Goal: Task Accomplishment & Management: Complete application form

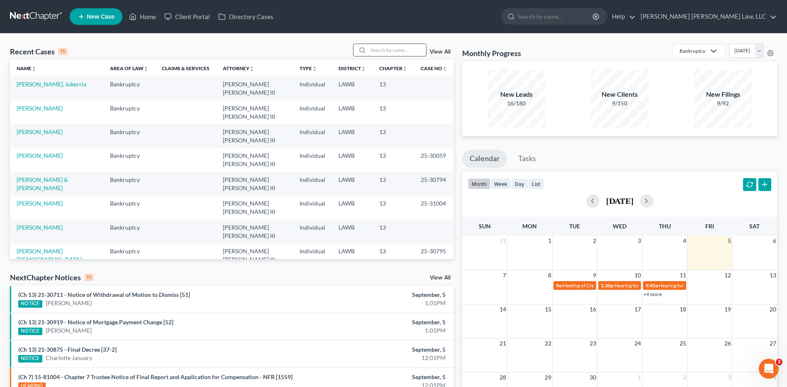
click at [399, 52] on input "search" at bounding box center [397, 50] width 58 height 12
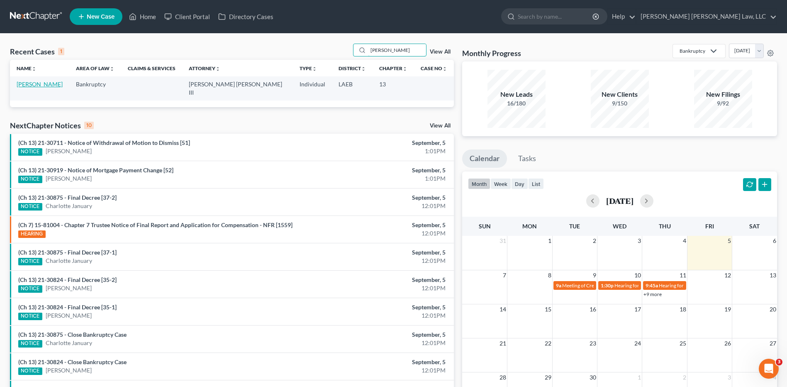
type input "mcclellan"
click at [34, 85] on link "[PERSON_NAME]" at bounding box center [40, 83] width 46 height 7
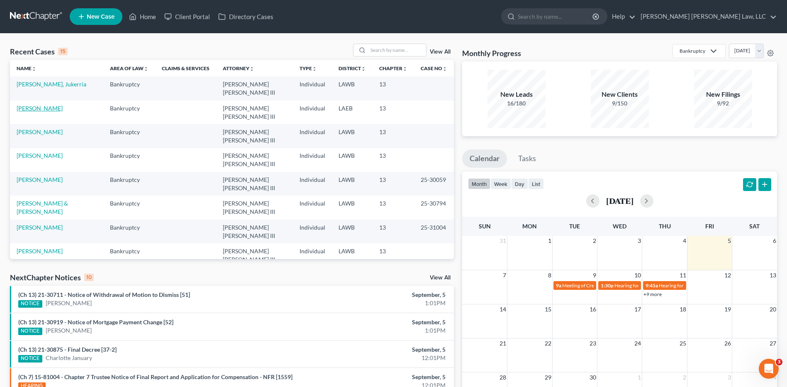
click at [30, 105] on link "McClellan, Doris" at bounding box center [40, 108] width 46 height 7
click at [31, 105] on link "[PERSON_NAME]" at bounding box center [40, 108] width 46 height 7
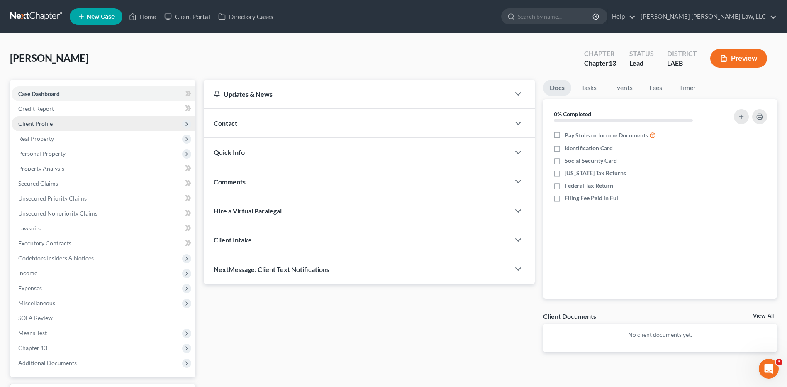
click at [37, 123] on span "Client Profile" at bounding box center [35, 123] width 34 height 7
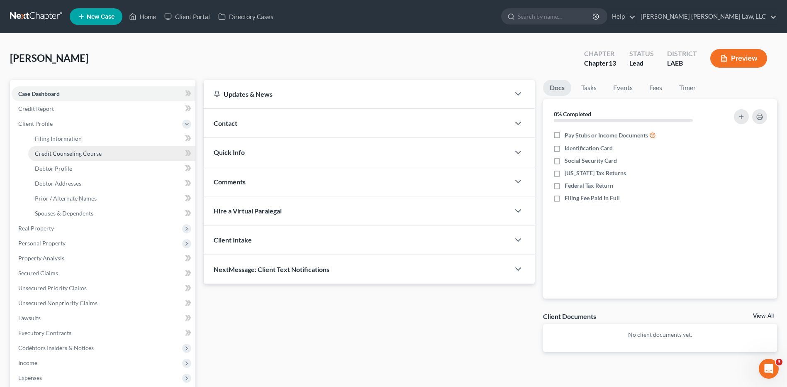
click at [58, 154] on span "Credit Counseling Course" at bounding box center [68, 153] width 67 height 7
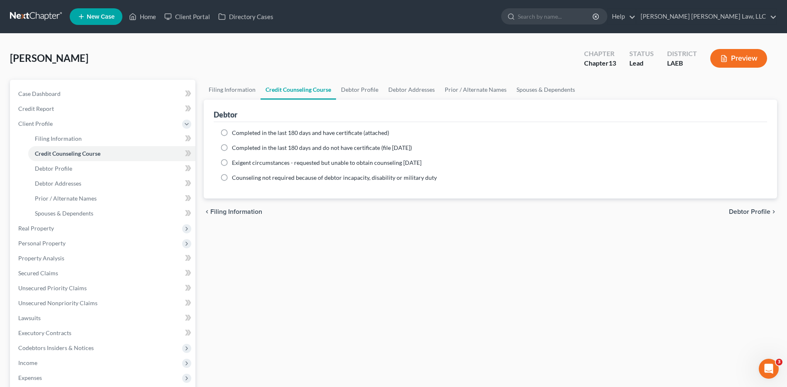
click at [232, 146] on label "Completed in the last 180 days and do not have certificate (file within 14 days)" at bounding box center [322, 148] width 180 height 8
click at [235, 146] on input "Completed in the last 180 days and do not have certificate (file within 14 days)" at bounding box center [237, 146] width 5 height 5
radio input "true"
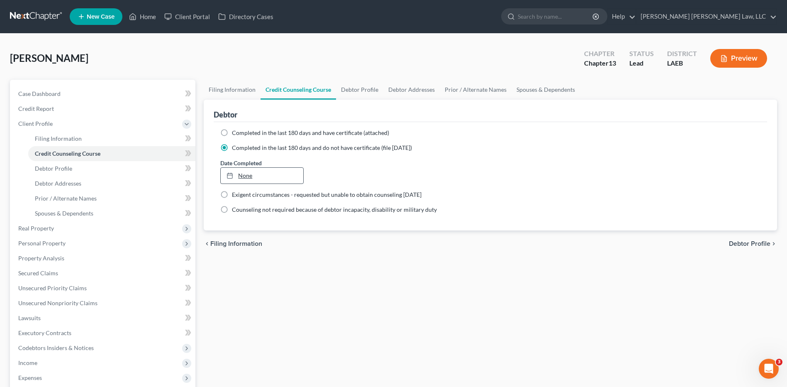
click at [241, 176] on link "None" at bounding box center [262, 176] width 82 height 16
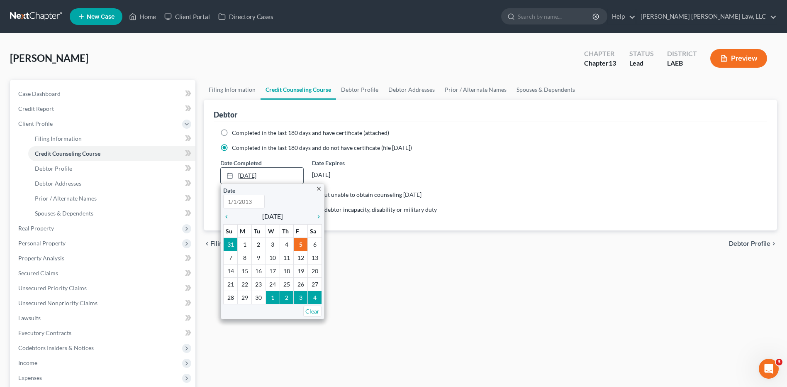
type input "9/5/2025"
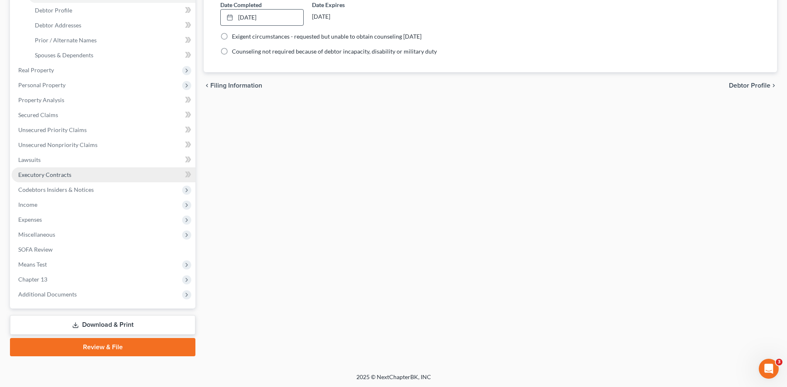
scroll to position [159, 0]
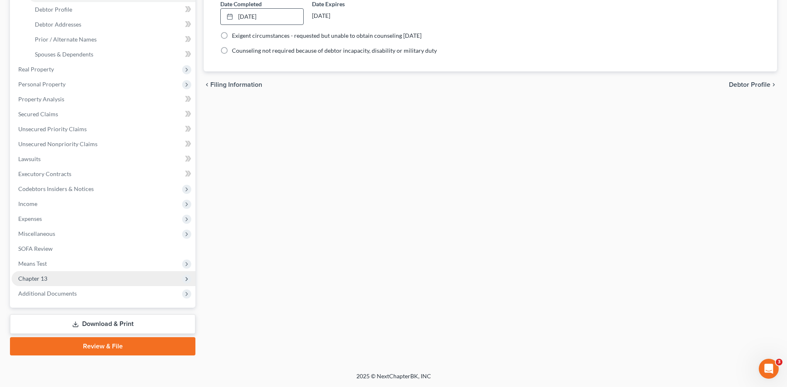
click at [34, 280] on span "Chapter 13" at bounding box center [32, 278] width 29 height 7
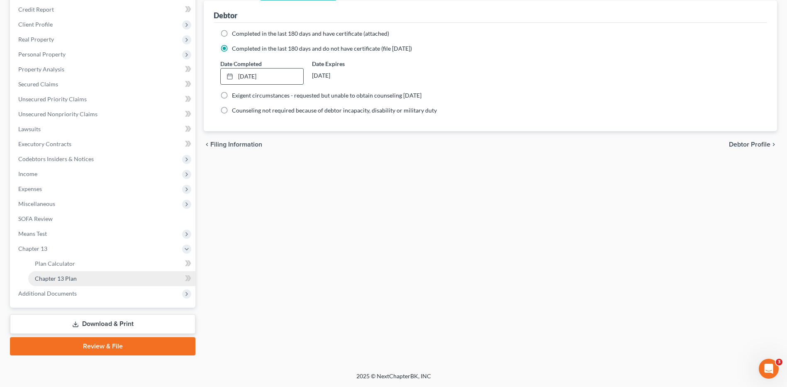
click at [57, 281] on span "Chapter 13 Plan" at bounding box center [56, 278] width 42 height 7
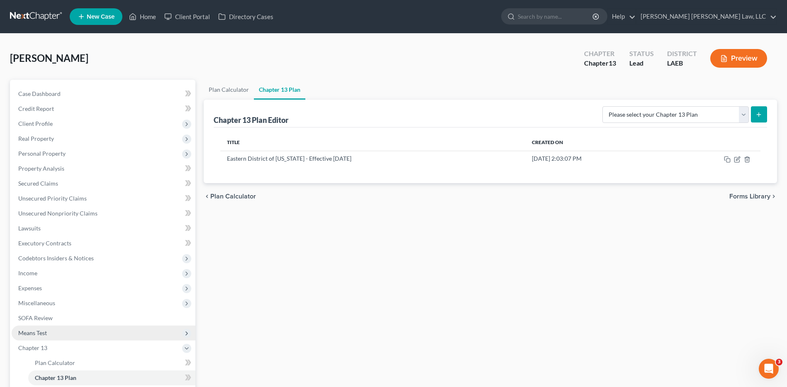
scroll to position [99, 0]
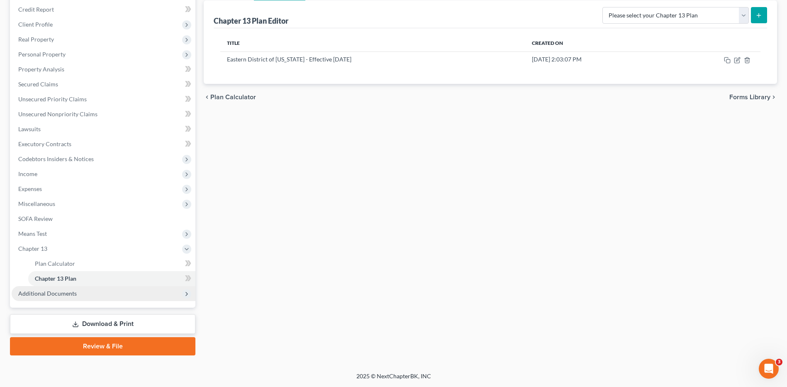
click at [62, 296] on span "Additional Documents" at bounding box center [47, 293] width 58 height 7
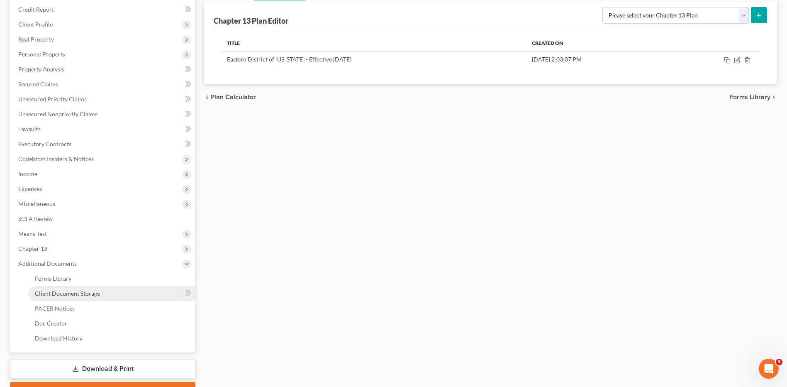
scroll to position [144, 0]
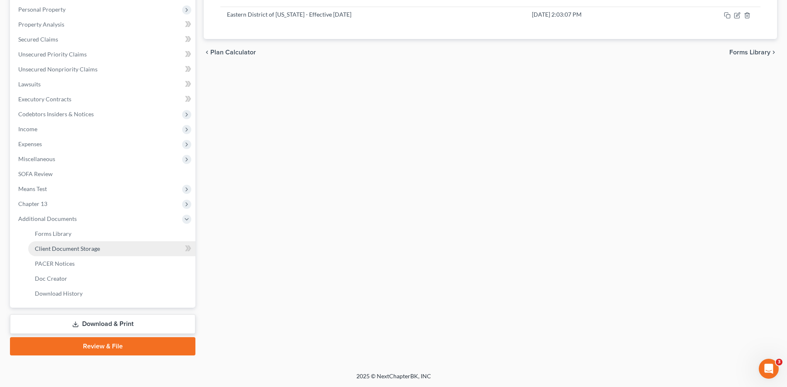
click at [95, 246] on span "Client Document Storage" at bounding box center [67, 248] width 65 height 7
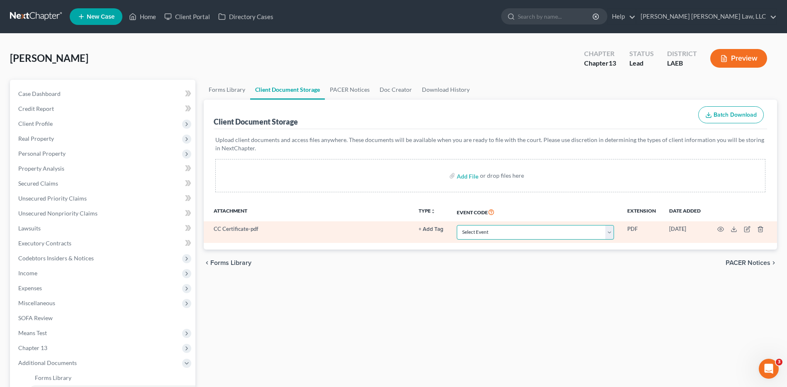
click at [463, 239] on select "Select Event Certificate of Credit Counseling Db (PF) Certificate of Credit Cou…" at bounding box center [535, 232] width 157 height 15
select select "0"
click at [457, 225] on select "Select Event Certificate of Credit Counseling Db (PF) Certificate of Credit Cou…" at bounding box center [535, 232] width 157 height 15
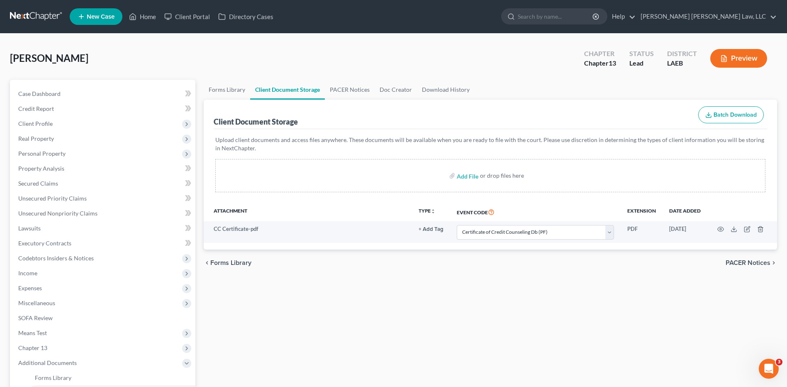
click at [667, 280] on div "Forms Library Client Document Storage PACER Notices Doc Creator Download Histor…" at bounding box center [491, 289] width 582 height 419
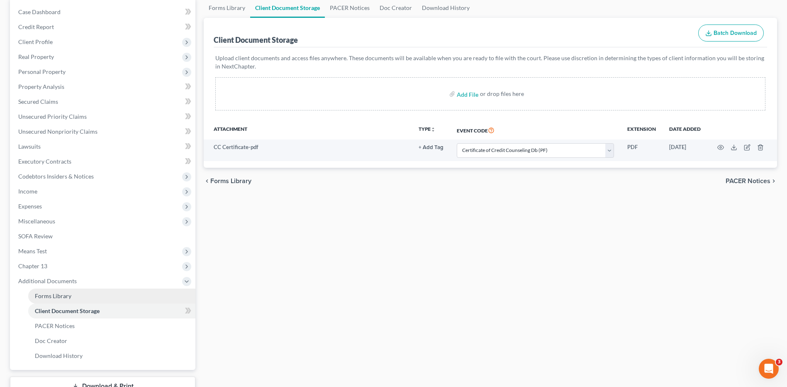
scroll to position [124, 0]
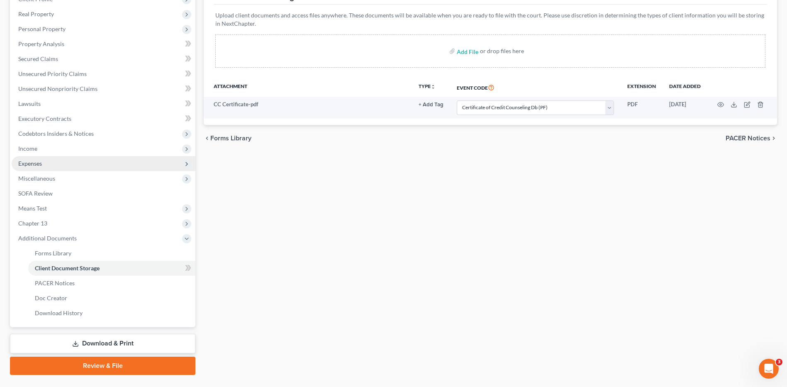
click at [37, 163] on span "Expenses" at bounding box center [30, 163] width 24 height 7
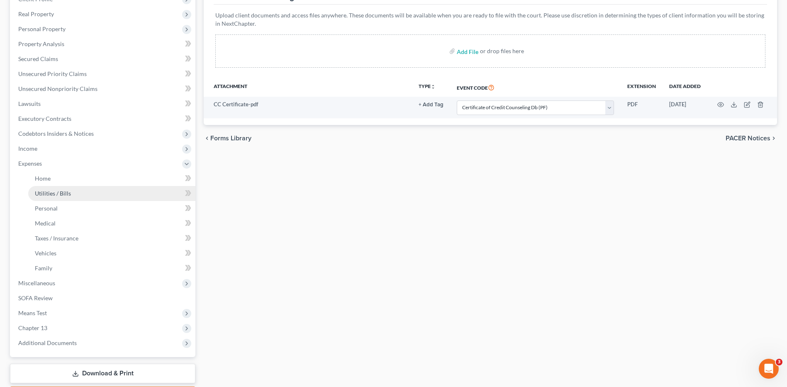
click at [51, 191] on span "Utilities / Bills" at bounding box center [53, 193] width 36 height 7
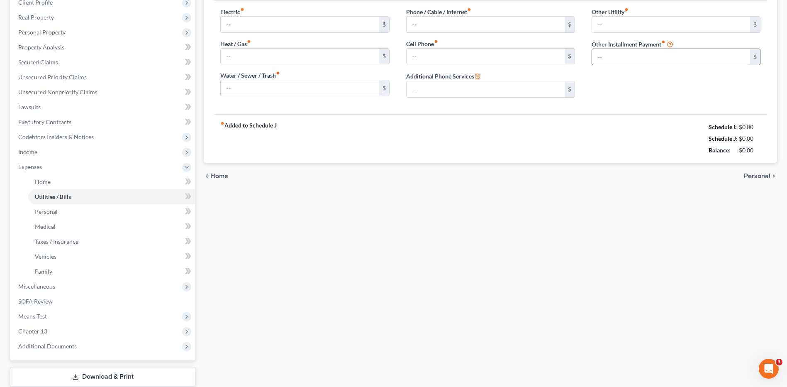
scroll to position [24, 0]
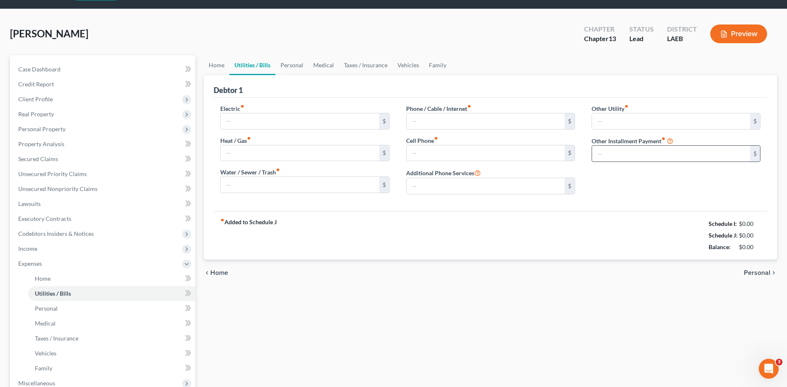
type input "441.00"
type input "75.00"
type input "162.92"
type input "280.50"
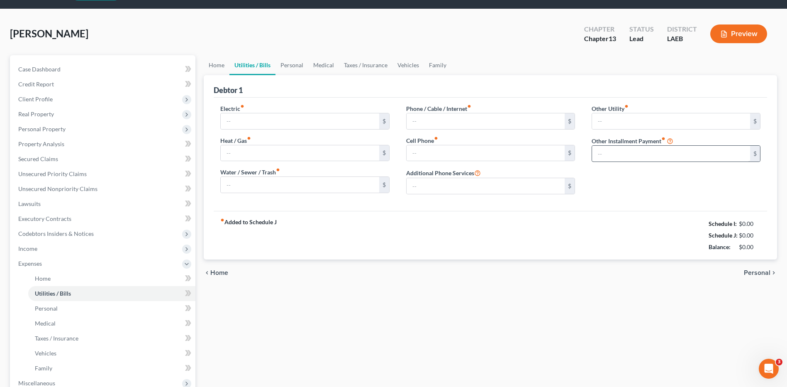
type input "0.00"
type input "121.50"
type input "Sheffield Financial"
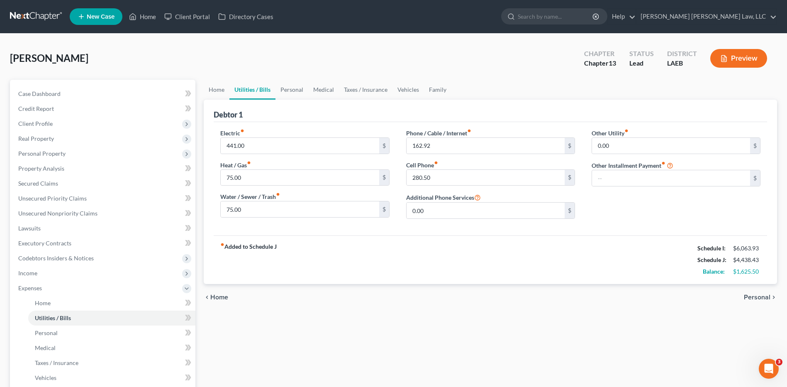
click at [631, 244] on div "fiber_manual_record Added to Schedule J Schedule I: $6,063.93 Schedule J: $4,43…" at bounding box center [490, 259] width 553 height 49
click at [292, 95] on link "Personal" at bounding box center [291, 90] width 33 height 20
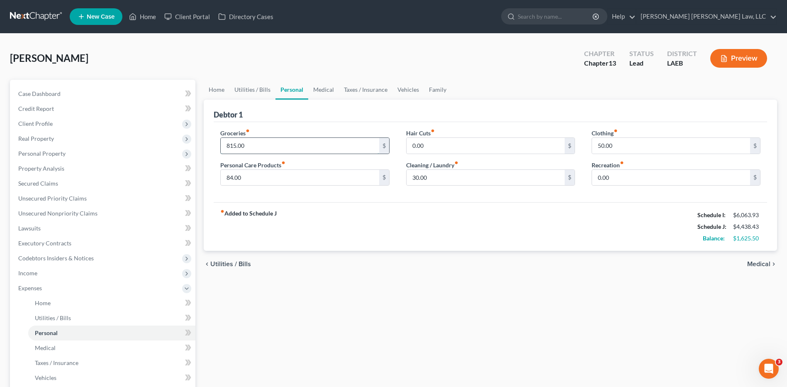
click at [260, 144] on input "815.00" at bounding box center [300, 146] width 158 height 16
type input "1"
type input "9"
type input "1"
type input "9"
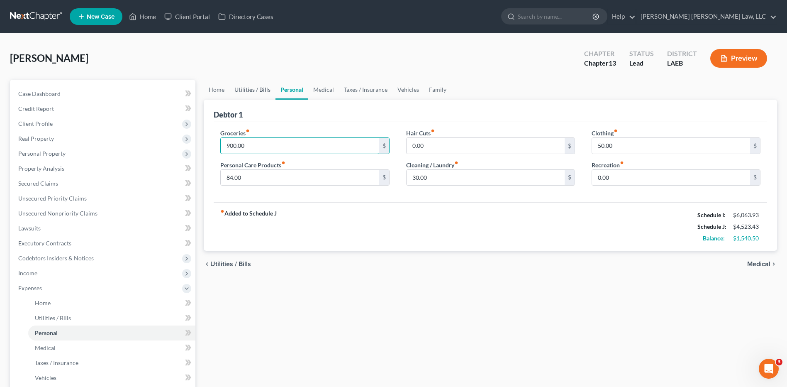
type input "900.00"
click at [251, 89] on link "Utilities / Bills" at bounding box center [252, 90] width 46 height 20
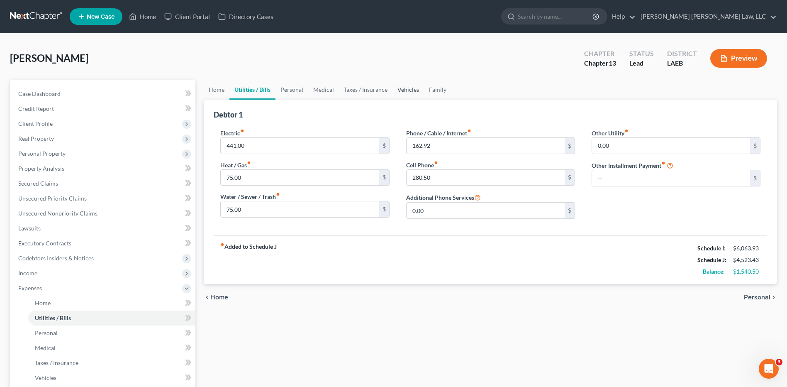
click at [407, 86] on link "Vehicles" at bounding box center [408, 90] width 32 height 20
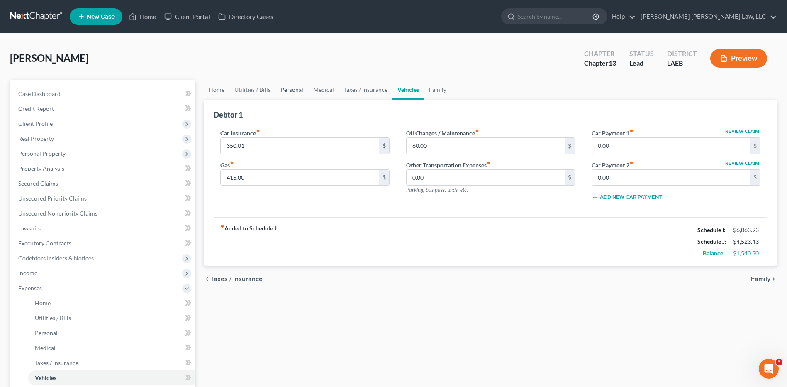
click at [280, 83] on link "Personal" at bounding box center [291, 90] width 33 height 20
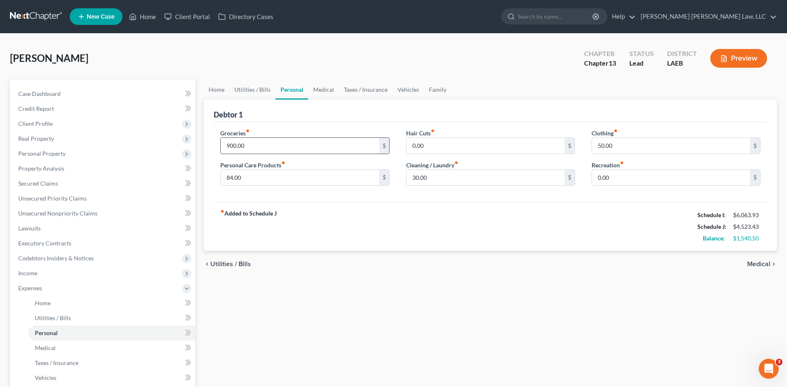
click at [263, 144] on input "900.00" at bounding box center [300, 146] width 158 height 16
type input "925.00"
click at [254, 83] on link "Utilities / Bills" at bounding box center [252, 90] width 46 height 20
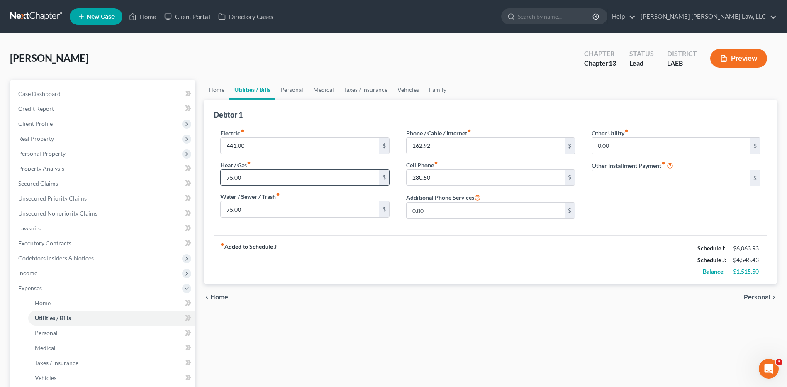
click at [258, 173] on input "75.00" at bounding box center [300, 178] width 158 height 16
type input "86.50"
click at [55, 184] on span "Secured Claims" at bounding box center [38, 183] width 40 height 7
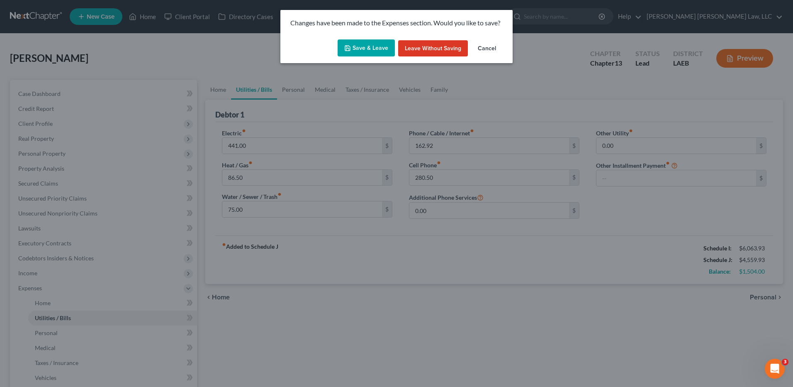
click at [359, 51] on button "Save & Leave" at bounding box center [366, 47] width 57 height 17
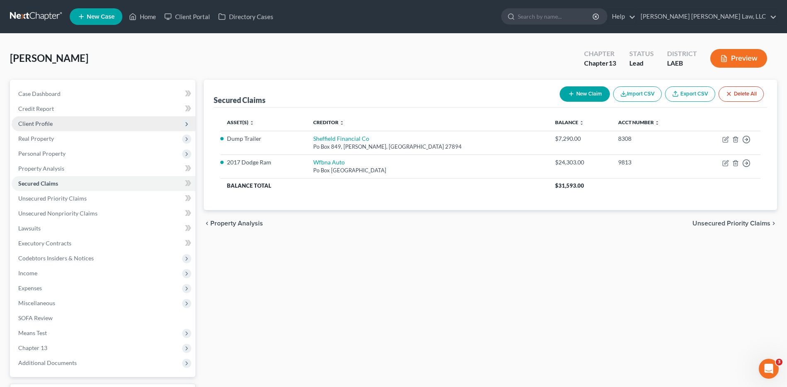
click at [39, 120] on span "Client Profile" at bounding box center [35, 123] width 34 height 7
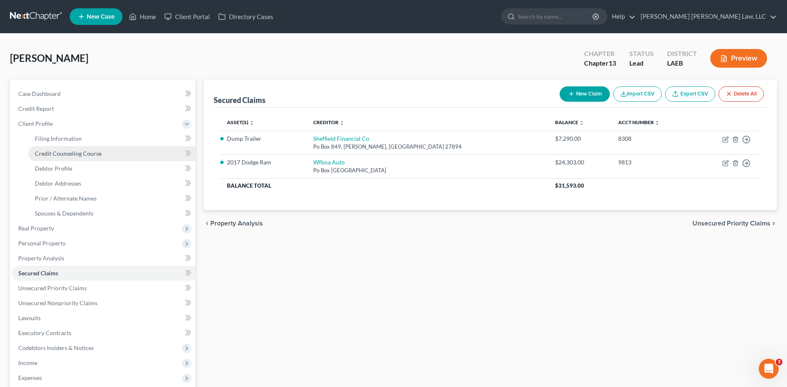
click at [47, 154] on span "Credit Counseling Course" at bounding box center [68, 153] width 67 height 7
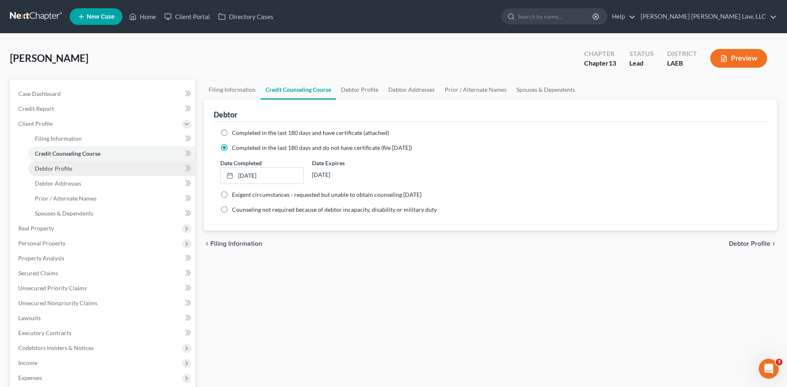
click at [47, 165] on span "Debtor Profile" at bounding box center [53, 168] width 37 height 7
select select "1"
select select "2"
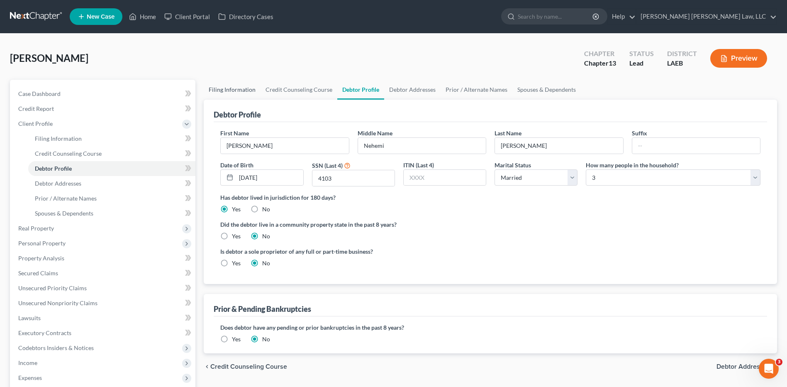
click at [229, 91] on link "Filing Information" at bounding box center [232, 90] width 57 height 20
select select "1"
select select "0"
select select "3"
select select "19"
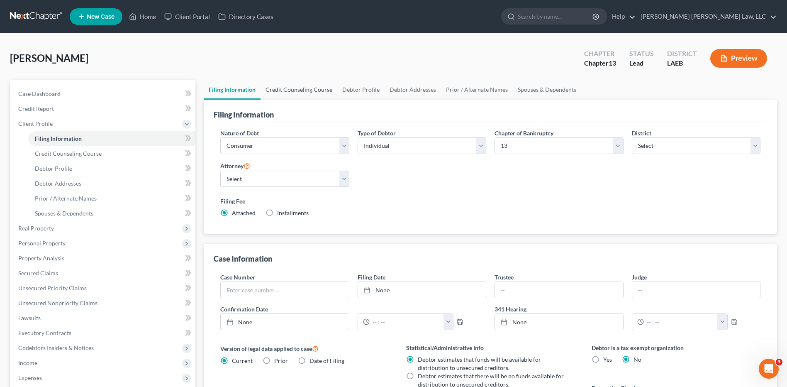
click at [312, 92] on link "Credit Counseling Course" at bounding box center [299, 90] width 77 height 20
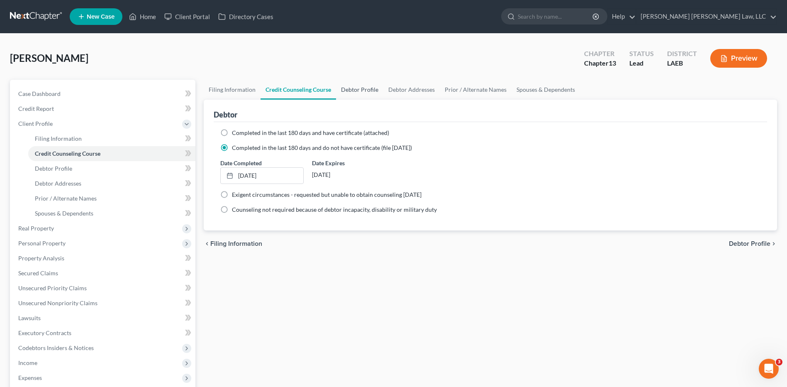
click at [365, 85] on link "Debtor Profile" at bounding box center [359, 90] width 47 height 20
select select "1"
select select "2"
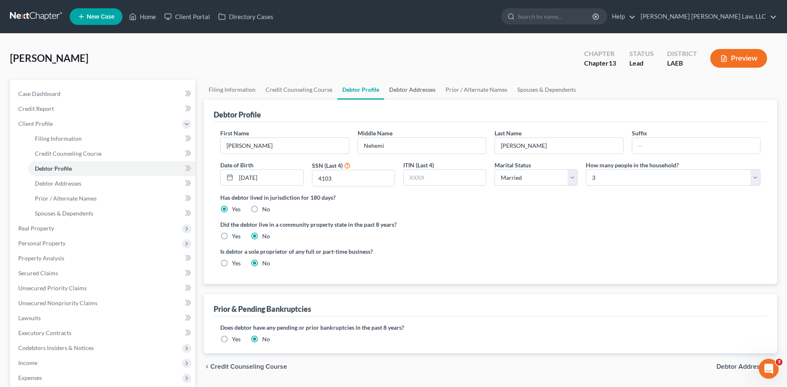
click at [396, 89] on link "Debtor Addresses" at bounding box center [412, 90] width 56 height 20
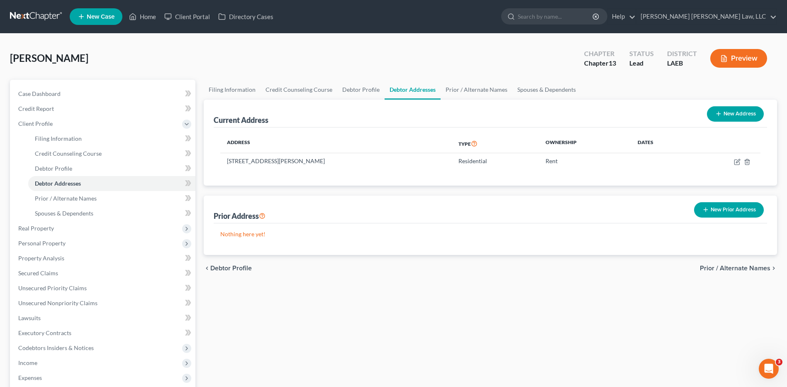
click at [718, 207] on button "New Prior Address" at bounding box center [729, 209] width 70 height 15
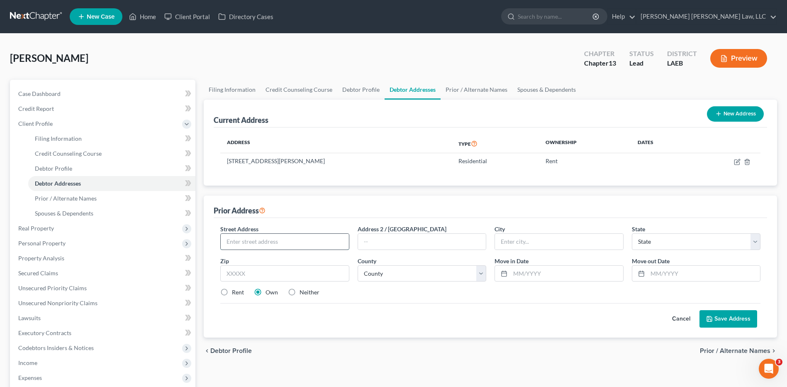
click at [259, 245] on input "text" at bounding box center [285, 242] width 128 height 16
type input "141 Rhodes Ave"
type input "11550"
type input "Hempstead"
select select "35"
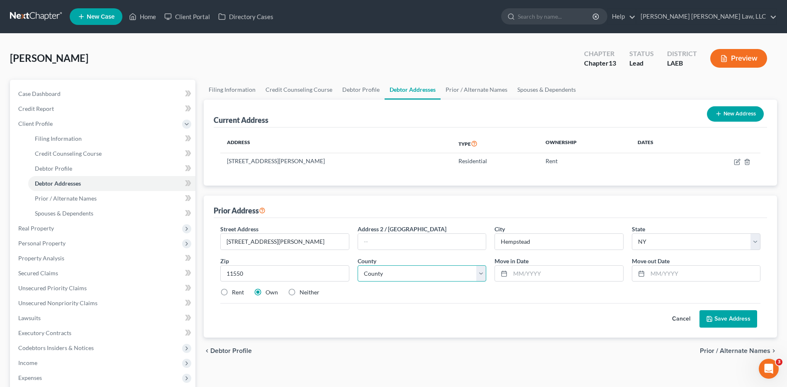
click at [384, 275] on select "County Albany County Allegany County Bronx County Broome County Cattaraugus Cou…" at bounding box center [422, 273] width 129 height 17
select select "29"
click at [358, 265] on select "County Albany County Allegany County Bronx County Broome County Cattaraugus Cou…" at bounding box center [422, 273] width 129 height 17
click at [525, 272] on input "text" at bounding box center [566, 274] width 112 height 16
type input "1"
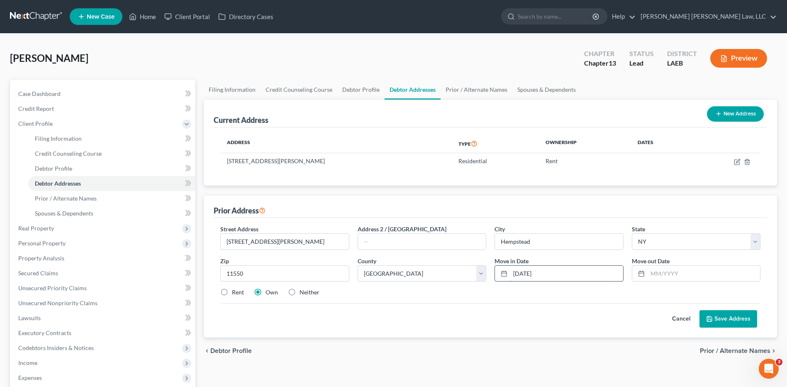
type input "10/01/2022"
type input "09/1/2024"
click at [719, 323] on button "Save Address" at bounding box center [728, 318] width 58 height 17
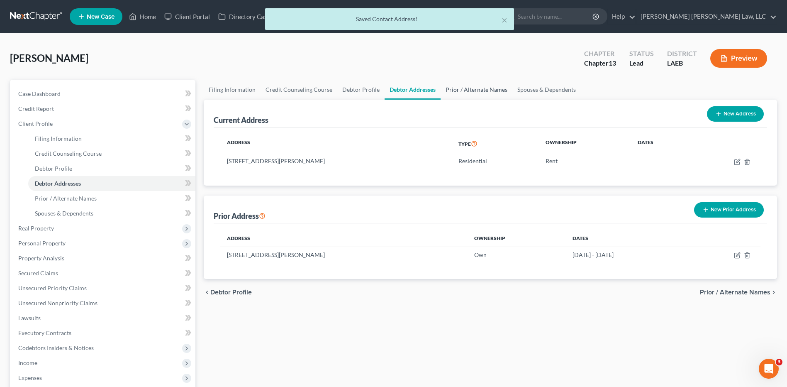
click at [474, 85] on link "Prior / Alternate Names" at bounding box center [477, 90] width 72 height 20
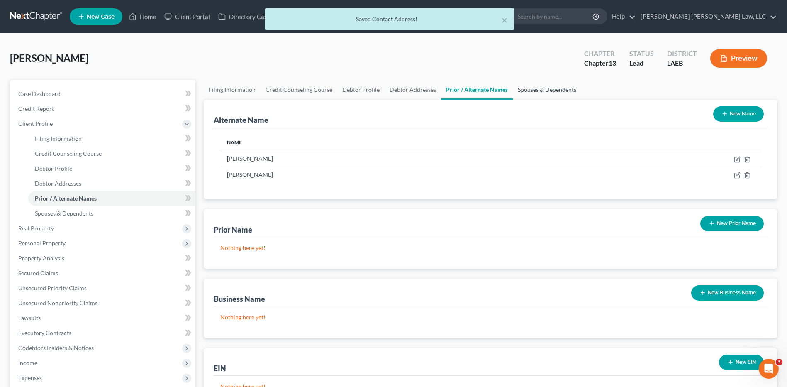
click at [527, 94] on link "Spouses & Dependents" at bounding box center [547, 90] width 68 height 20
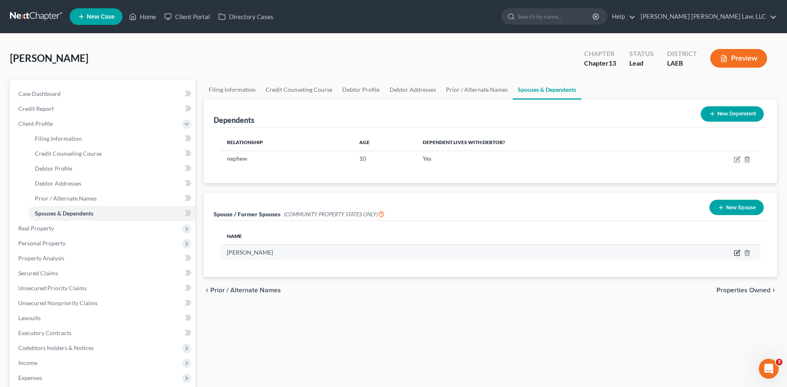
click at [737, 254] on icon "button" at bounding box center [738, 252] width 4 height 4
select select "4"
select select "19"
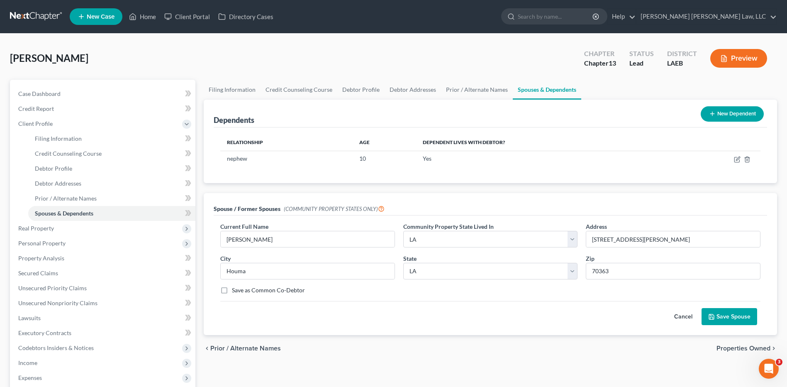
click at [726, 317] on button "Save Spouse" at bounding box center [730, 316] width 56 height 17
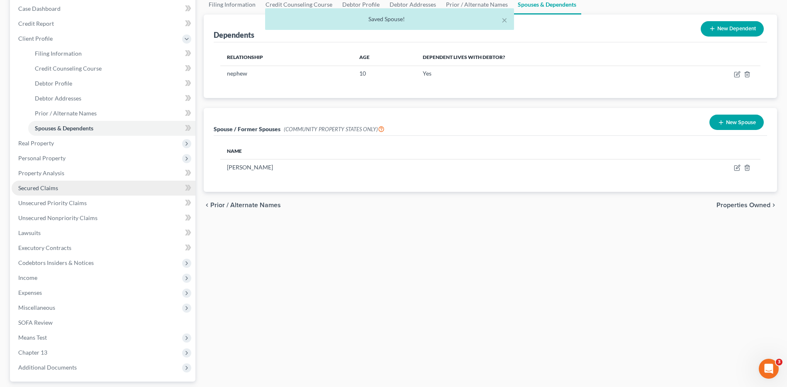
scroll to position [159, 0]
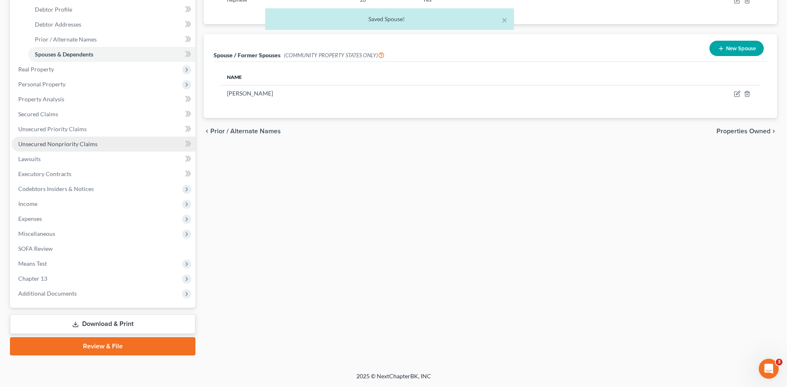
click at [51, 136] on link "Unsecured Nonpriority Claims" at bounding box center [104, 143] width 184 height 15
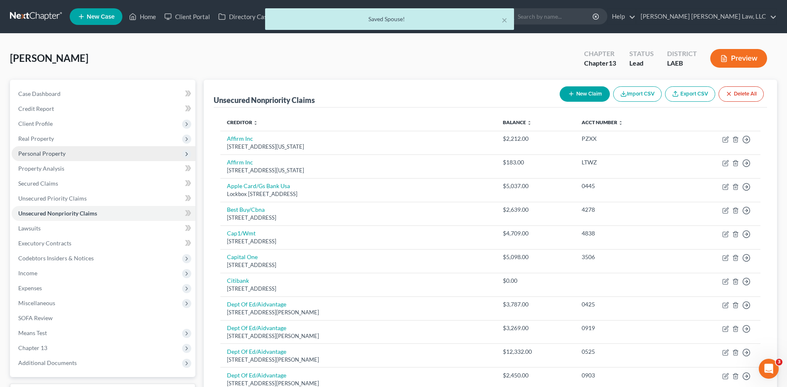
click at [39, 150] on span "Personal Property" at bounding box center [41, 153] width 47 height 7
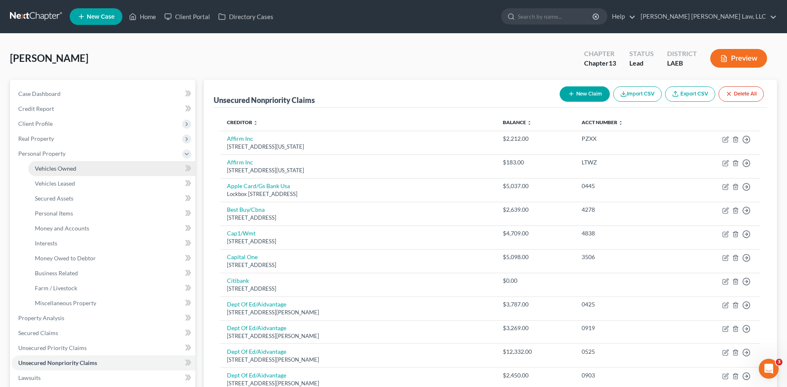
click at [46, 168] on span "Vehicles Owned" at bounding box center [55, 168] width 41 height 7
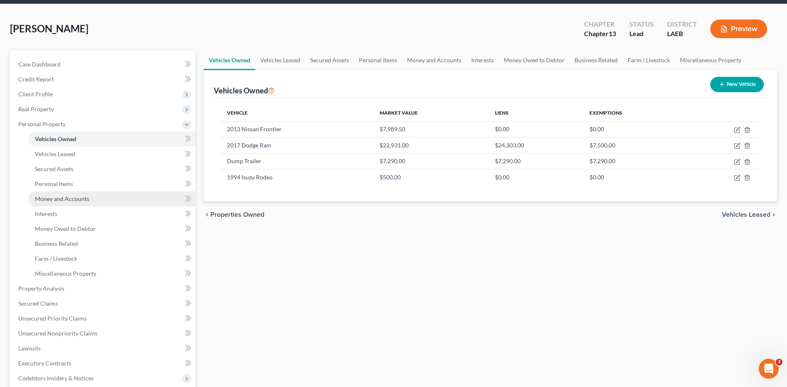
scroll to position [83, 0]
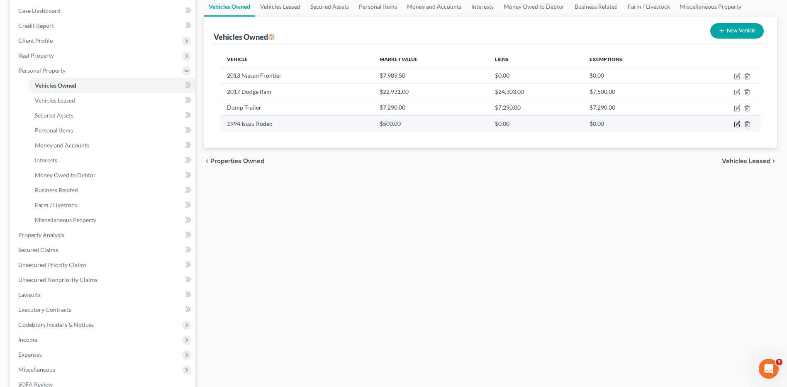
click at [737, 126] on icon "button" at bounding box center [737, 124] width 7 height 7
select select "0"
select select "32"
select select "3"
select select "0"
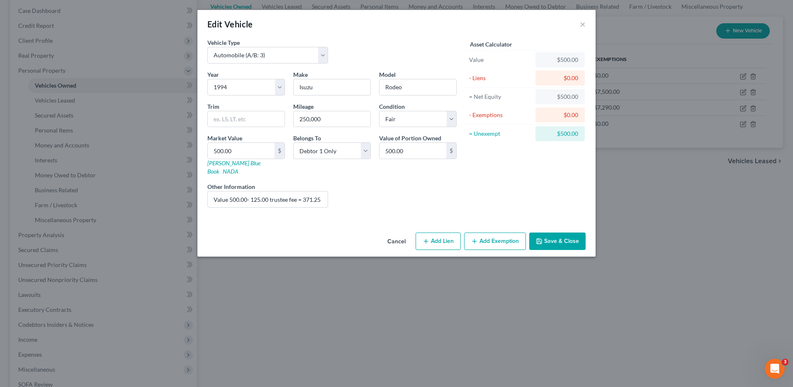
click at [555, 232] on button "Save & Close" at bounding box center [557, 240] width 56 height 17
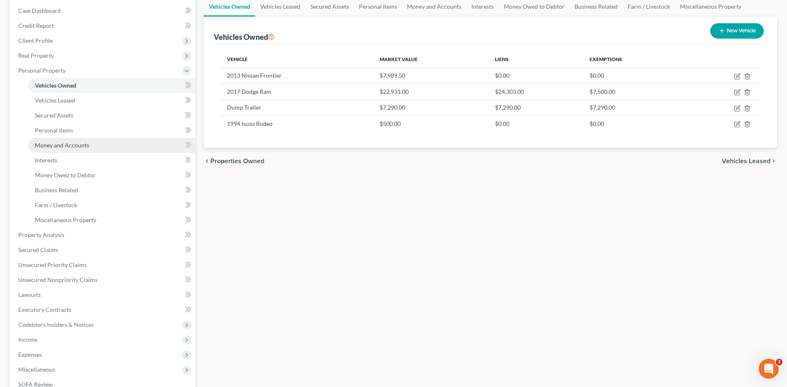
click at [45, 144] on span "Money and Accounts" at bounding box center [62, 144] width 54 height 7
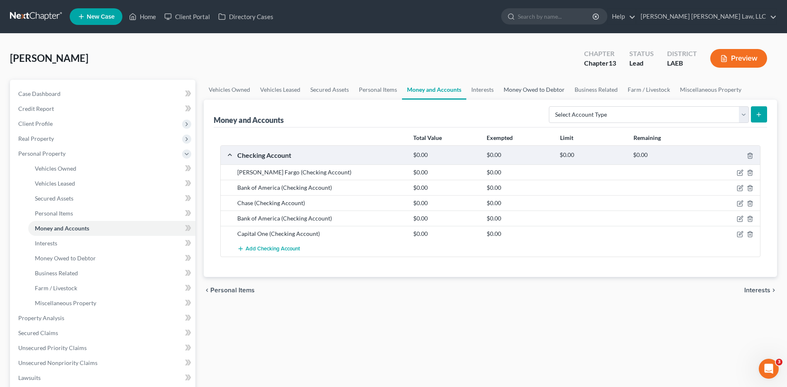
click at [534, 89] on link "Money Owed to Debtor" at bounding box center [534, 90] width 71 height 20
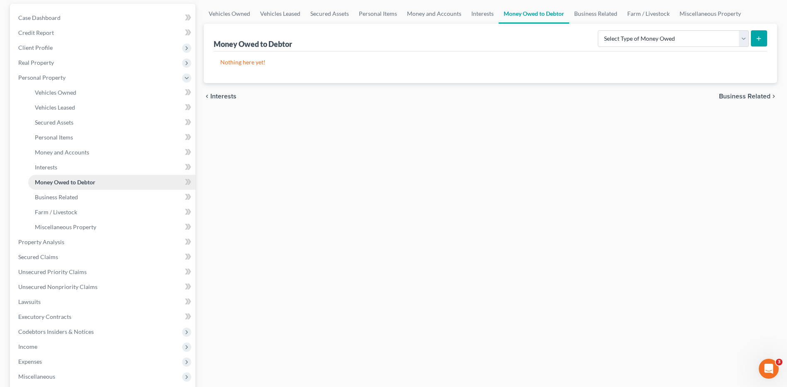
scroll to position [83, 0]
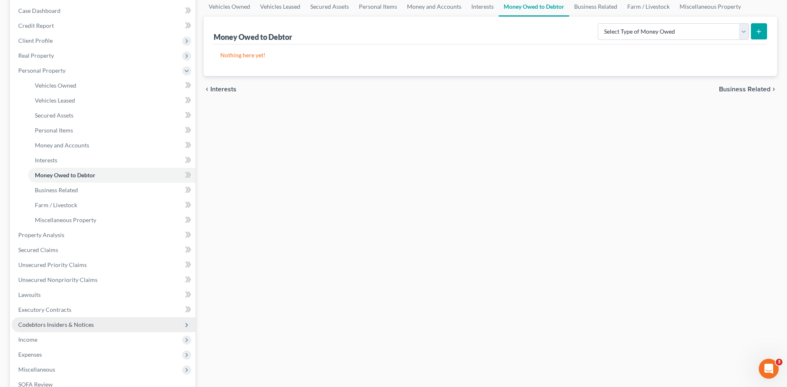
click at [42, 322] on span "Codebtors Insiders & Notices" at bounding box center [56, 324] width 76 height 7
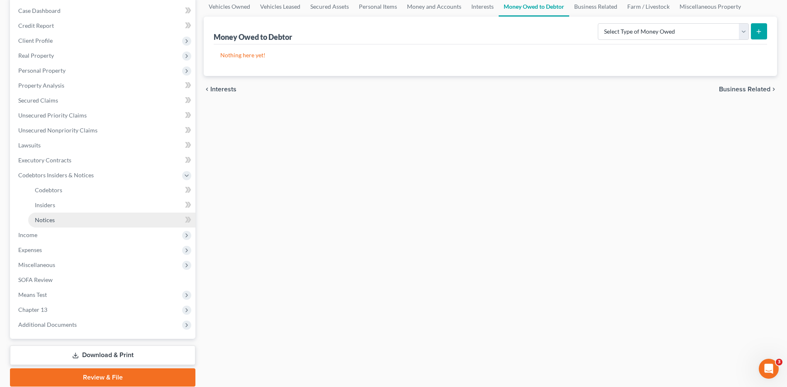
click at [47, 222] on span "Notices" at bounding box center [45, 219] width 20 height 7
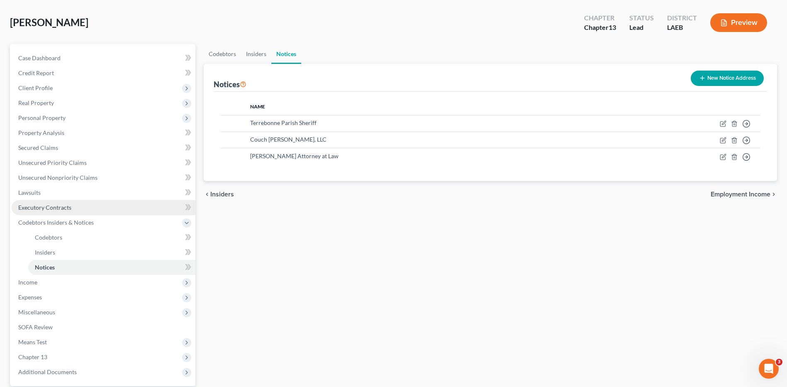
scroll to position [83, 0]
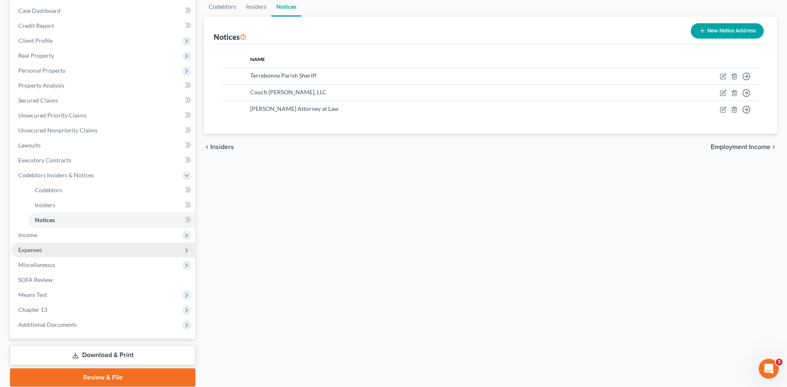
click at [42, 246] on span "Expenses" at bounding box center [104, 249] width 184 height 15
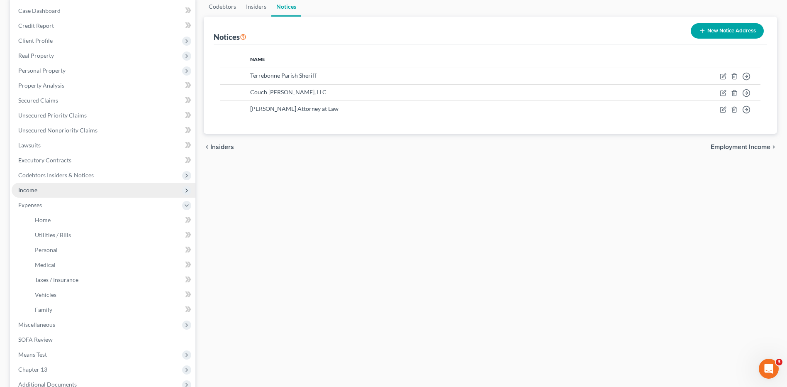
click at [25, 191] on span "Income" at bounding box center [27, 189] width 19 height 7
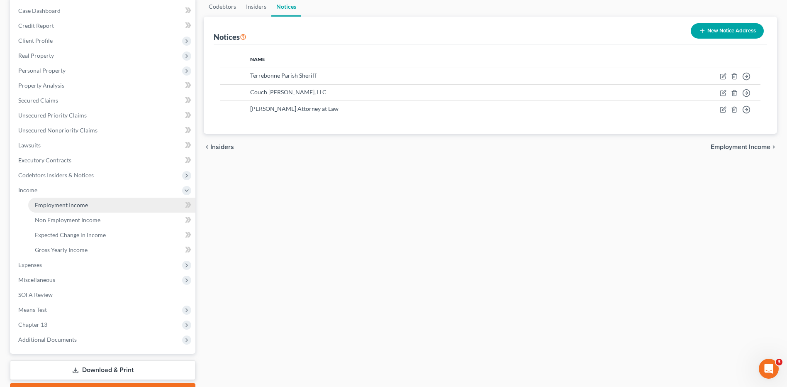
click at [44, 202] on span "Employment Income" at bounding box center [61, 204] width 53 height 7
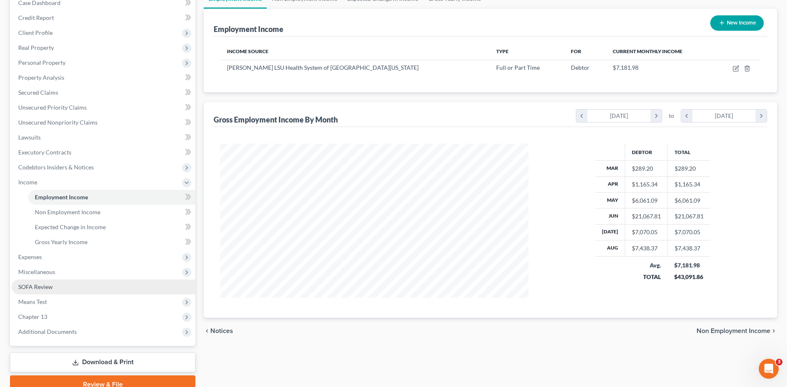
scroll to position [124, 0]
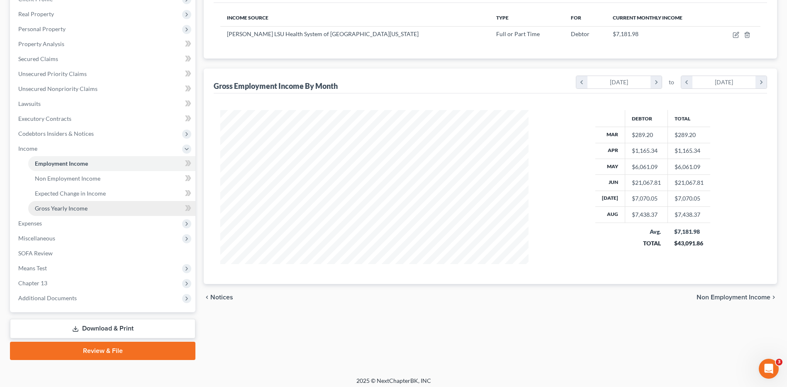
click at [60, 205] on span "Gross Yearly Income" at bounding box center [61, 208] width 53 height 7
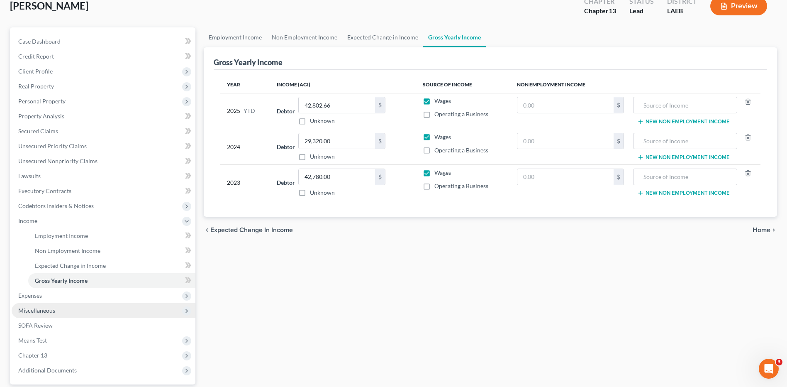
scroll to position [124, 0]
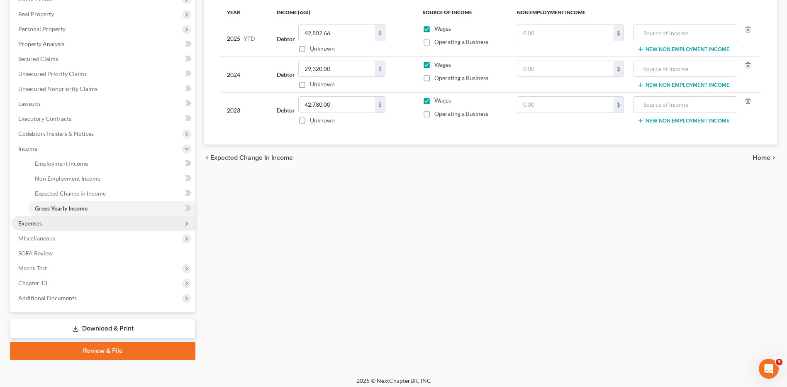
click at [41, 227] on span "Expenses" at bounding box center [104, 223] width 184 height 15
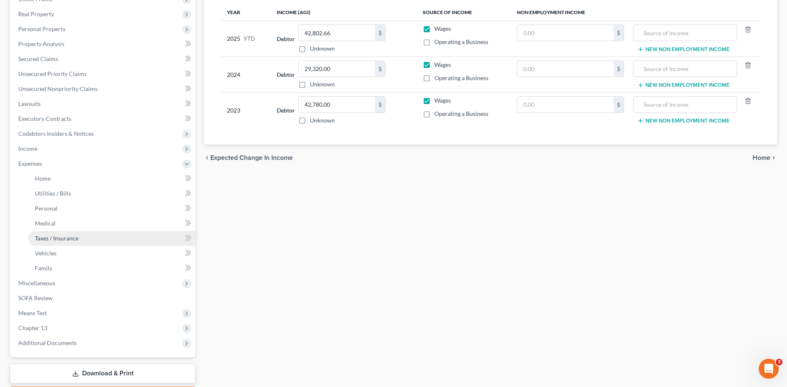
click at [72, 243] on link "Taxes / Insurance" at bounding box center [111, 238] width 167 height 15
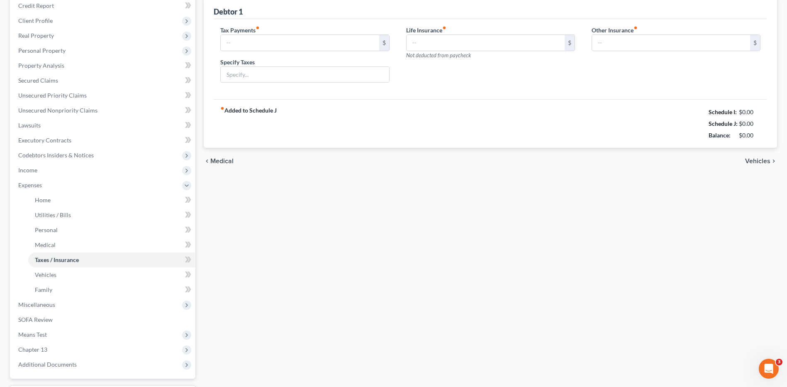
type input "0.00"
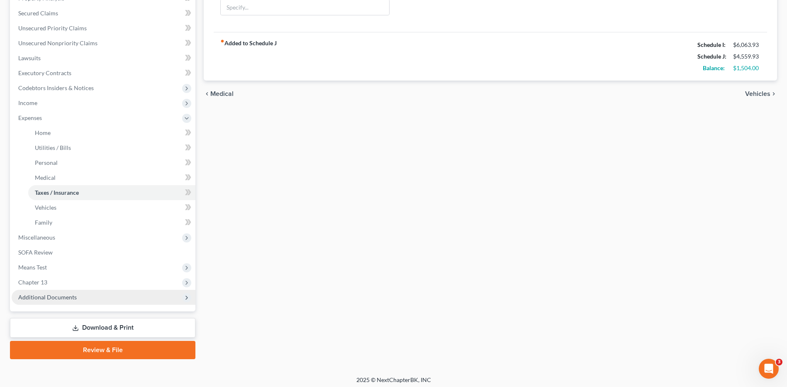
scroll to position [174, 0]
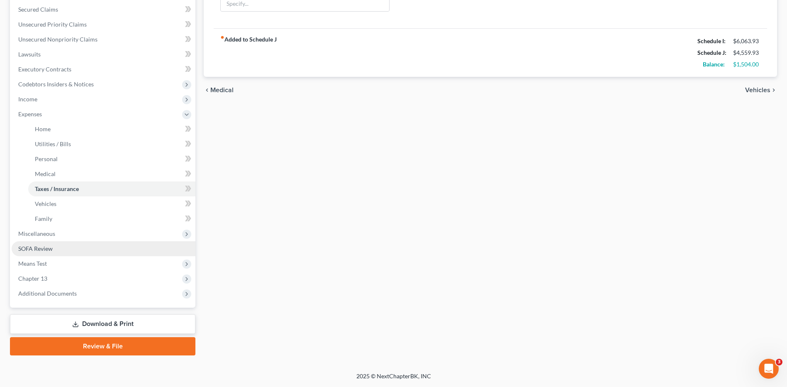
click at [33, 246] on span "SOFA Review" at bounding box center [35, 248] width 34 height 7
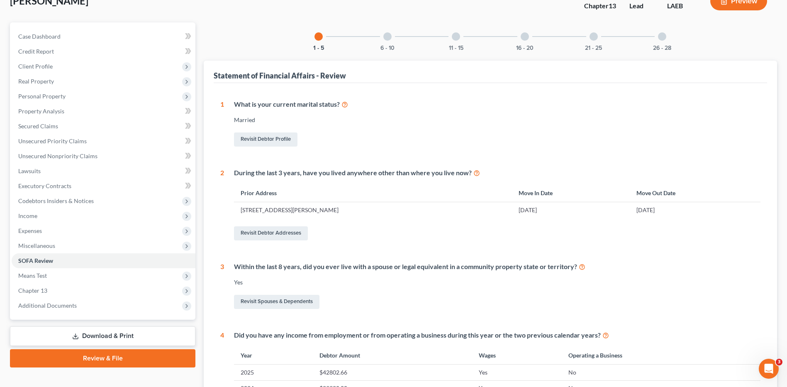
scroll to position [41, 0]
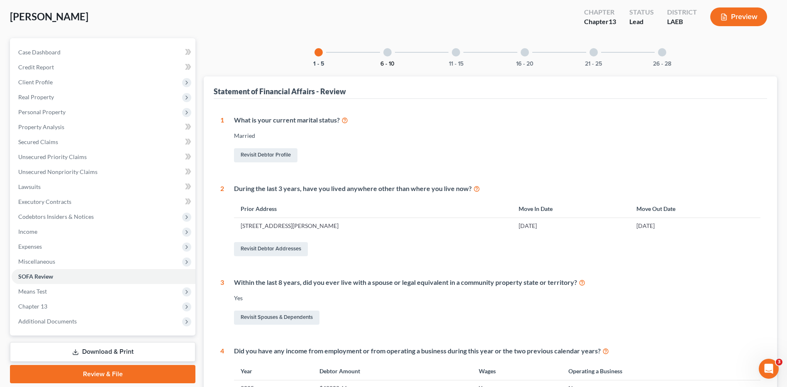
click at [391, 62] on button "6 - 10" at bounding box center [387, 64] width 14 height 6
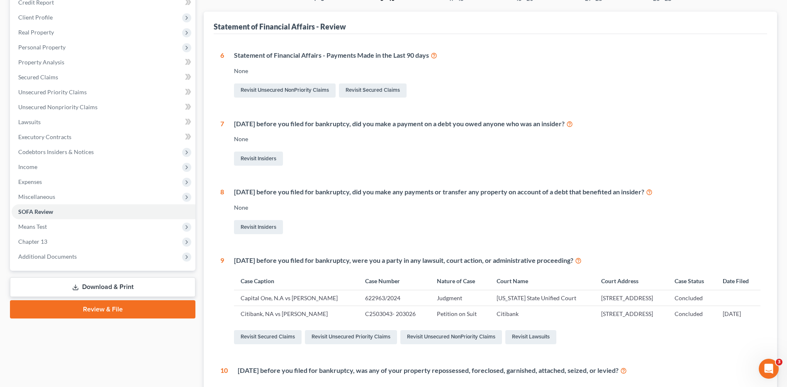
scroll to position [0, 0]
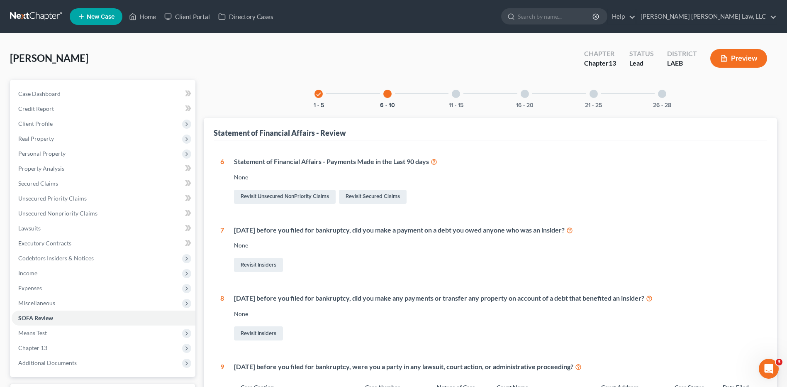
click at [457, 108] on div "check 1 - 5 6 - 10 11 - 15 16 - 20 21 - 25 26 - 28 Statement of Financial Affai…" at bounding box center [490, 328] width 573 height 496
click at [454, 102] on button "11 - 15" at bounding box center [456, 105] width 15 height 6
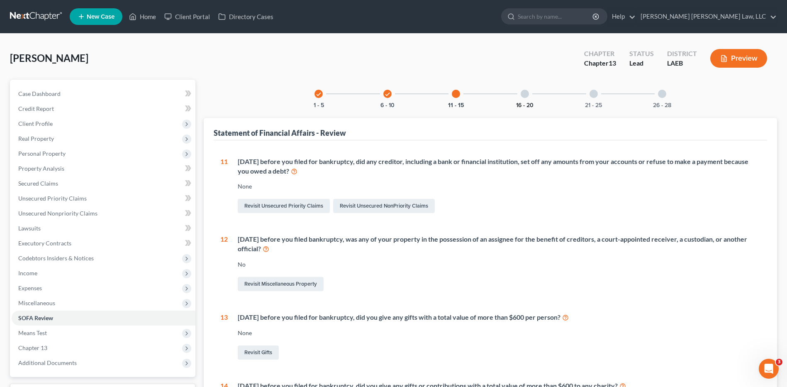
click at [524, 102] on button "16 - 20" at bounding box center [524, 105] width 17 height 6
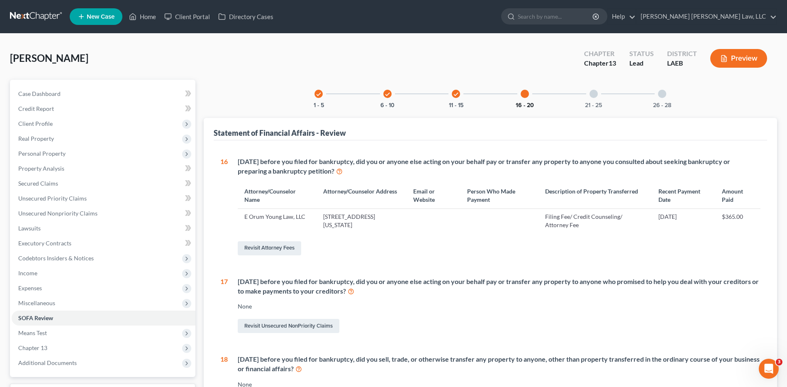
scroll to position [207, 0]
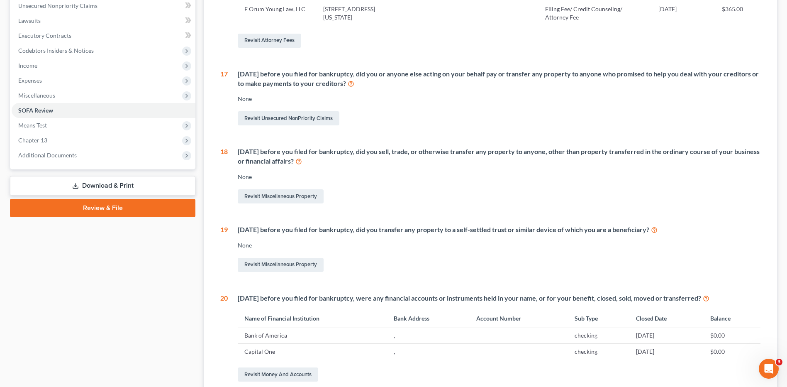
click at [99, 205] on link "Review & File" at bounding box center [102, 208] width 185 height 18
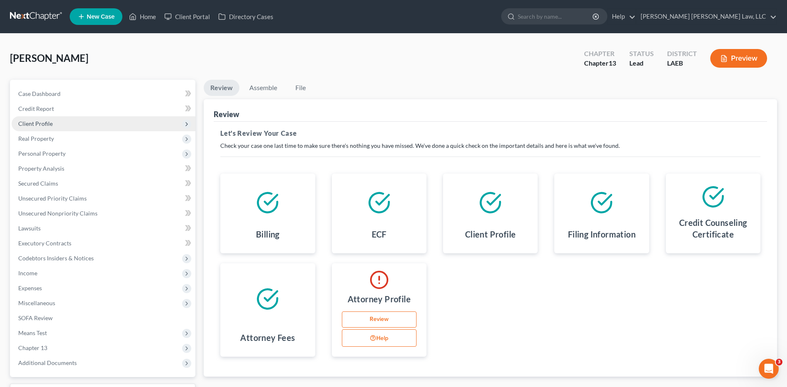
click at [38, 126] on span "Client Profile" at bounding box center [35, 123] width 34 height 7
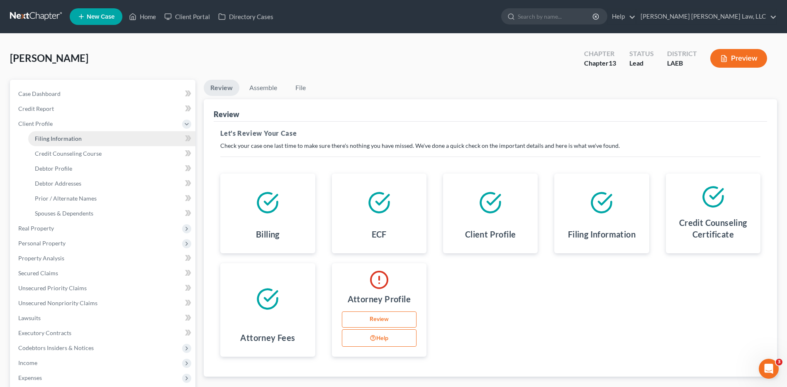
click at [53, 141] on span "Filing Information" at bounding box center [58, 138] width 47 height 7
select select "1"
select select "0"
select select "3"
select select "34"
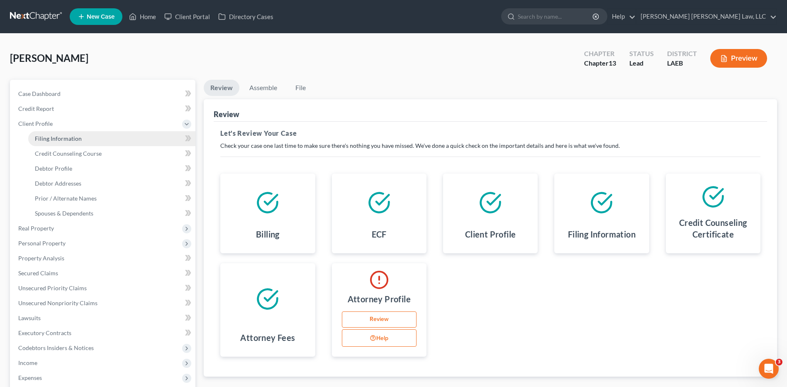
select select "0"
select select "19"
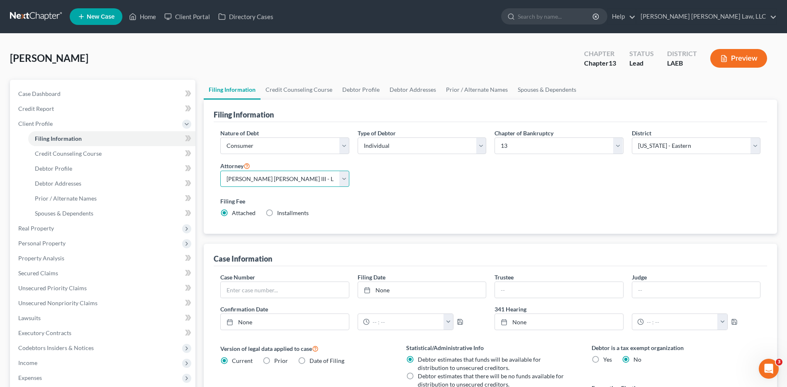
click at [264, 183] on select "Select E. Orum Young III - LAWB E. Orum Young III - LAMB E. Orum Young III - LA…" at bounding box center [284, 179] width 129 height 17
select select "2"
click at [220, 171] on select "Select E. Orum Young III - LAWB E. Orum Young III - LAMB E. Orum Young III - LA…" at bounding box center [284, 179] width 129 height 17
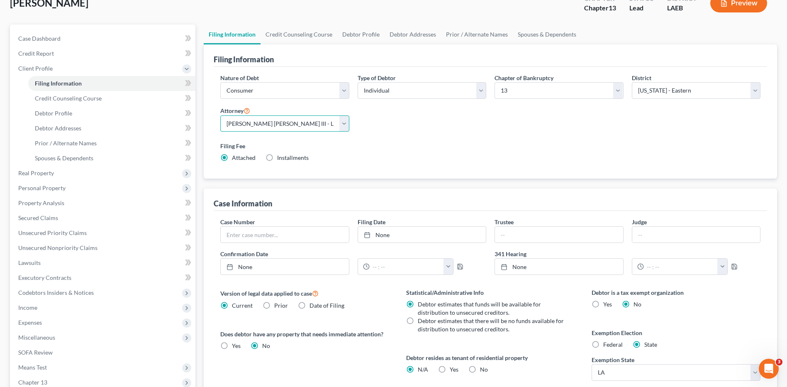
scroll to position [160, 0]
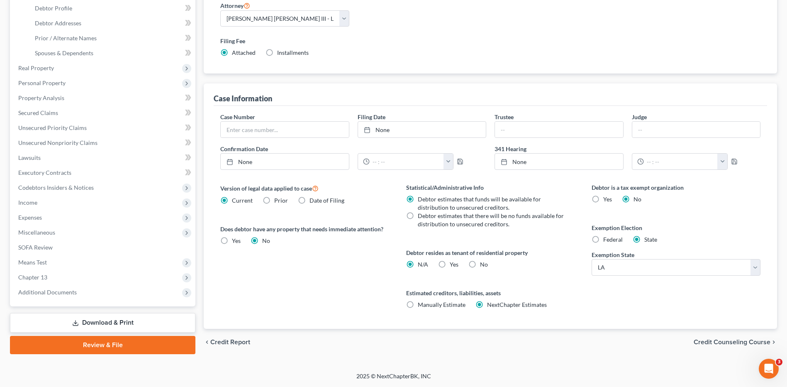
click at [102, 346] on link "Review & File" at bounding box center [102, 345] width 185 height 18
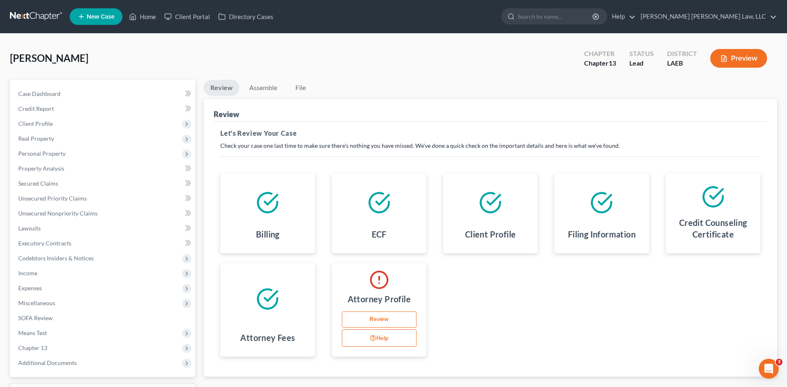
click at [372, 320] on link "Review" at bounding box center [379, 319] width 75 height 17
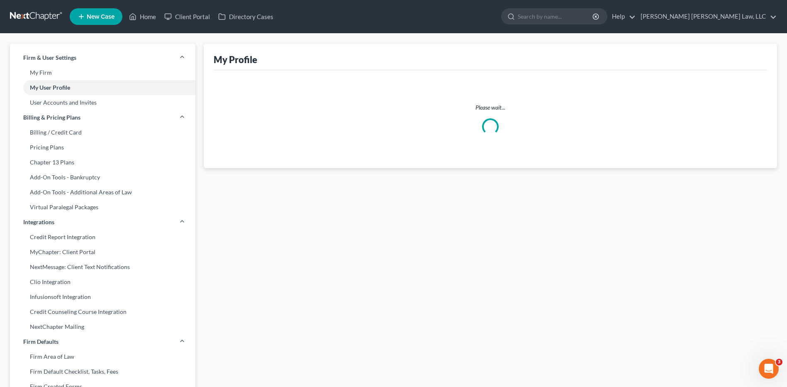
select select "19"
select select "paralegal"
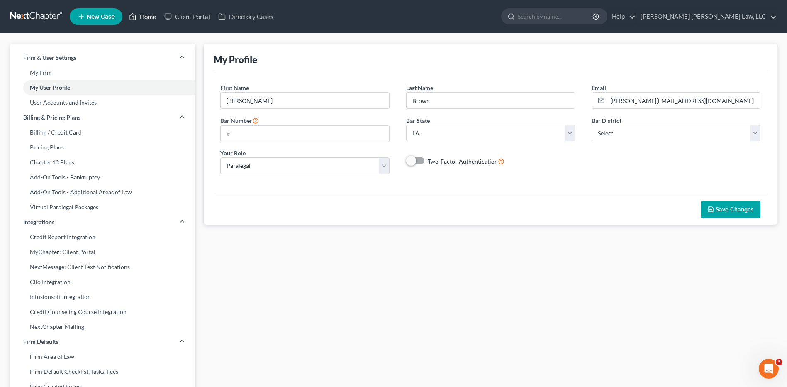
click at [146, 17] on link "Home" at bounding box center [142, 16] width 35 height 15
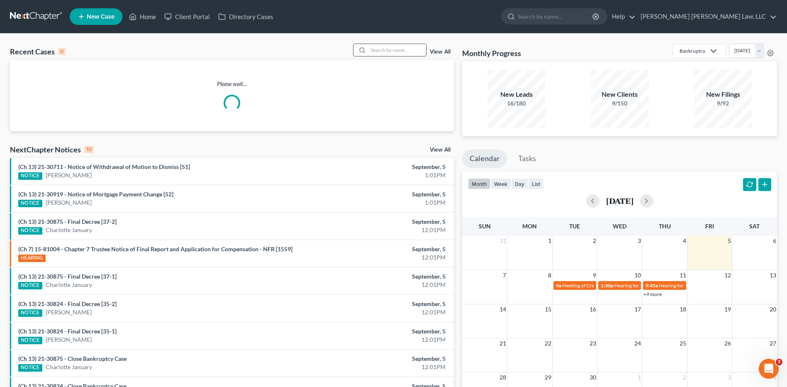
click at [391, 49] on input "search" at bounding box center [397, 50] width 58 height 12
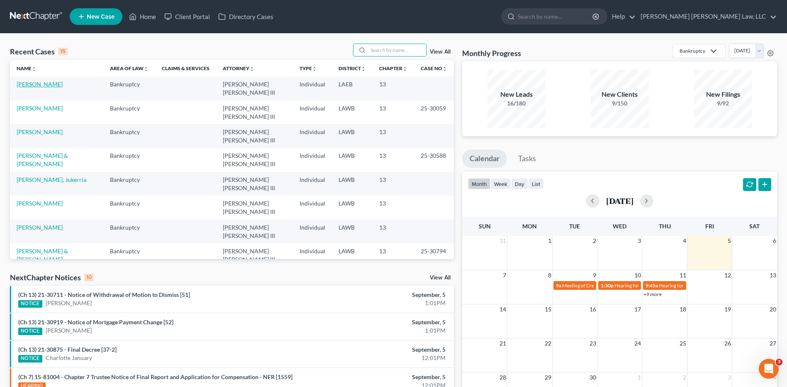
click at [42, 84] on link "[PERSON_NAME]" at bounding box center [40, 83] width 46 height 7
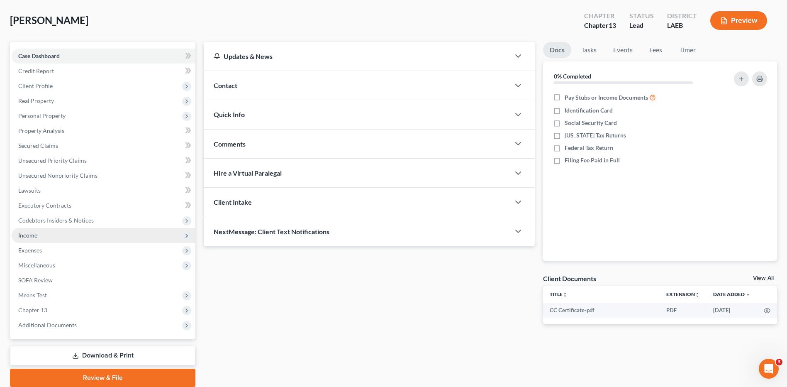
scroll to position [69, 0]
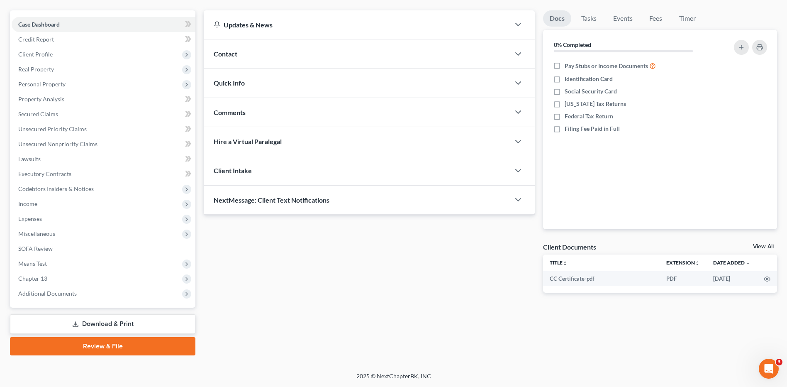
click at [88, 345] on link "Review & File" at bounding box center [102, 346] width 185 height 18
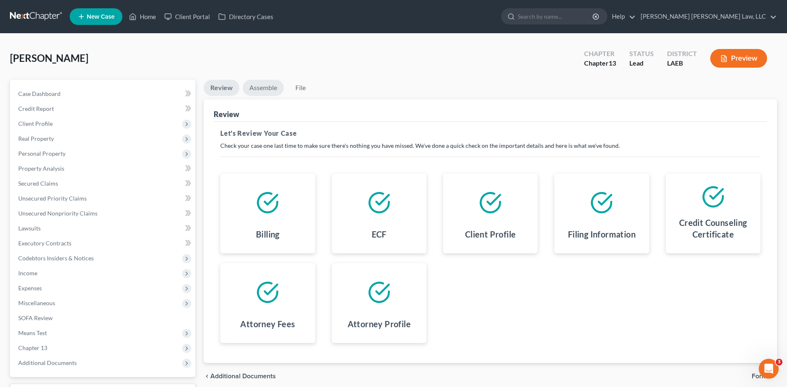
click at [261, 91] on link "Assemble" at bounding box center [263, 88] width 41 height 16
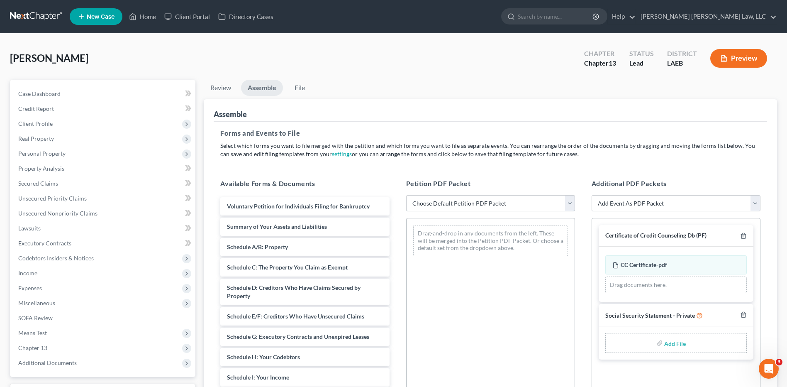
click at [431, 202] on select "Choose Default Petition PDF Packet Complete Bankruptcy Petition (all forms and …" at bounding box center [490, 203] width 169 height 17
select select "0"
click at [406, 195] on select "Choose Default Petition PDF Packet Complete Bankruptcy Petition (all forms and …" at bounding box center [490, 203] width 169 height 17
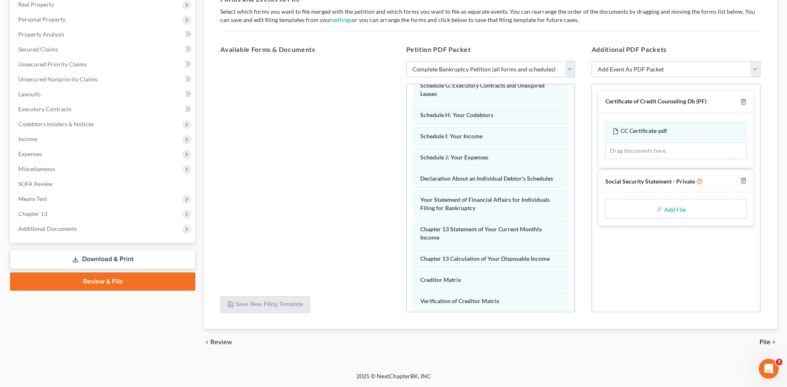
scroll to position [49, 0]
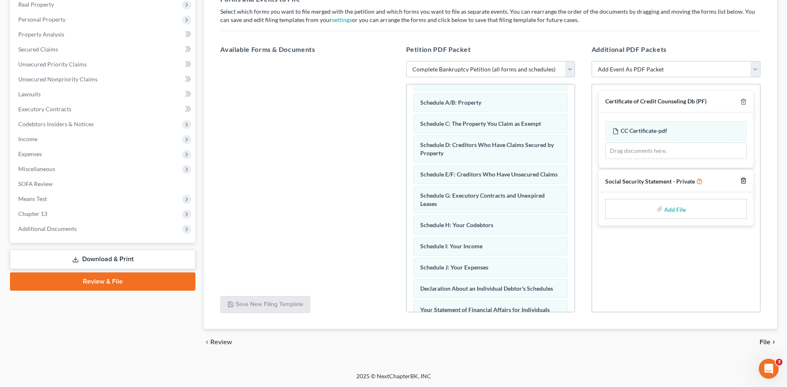
click at [744, 180] on line "button" at bounding box center [744, 181] width 0 height 2
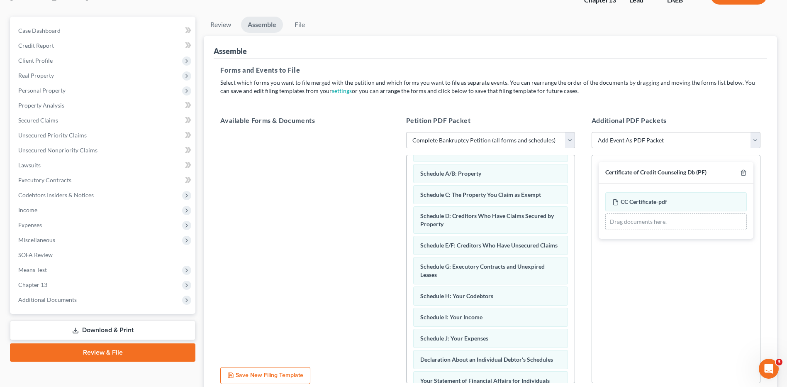
scroll to position [0, 0]
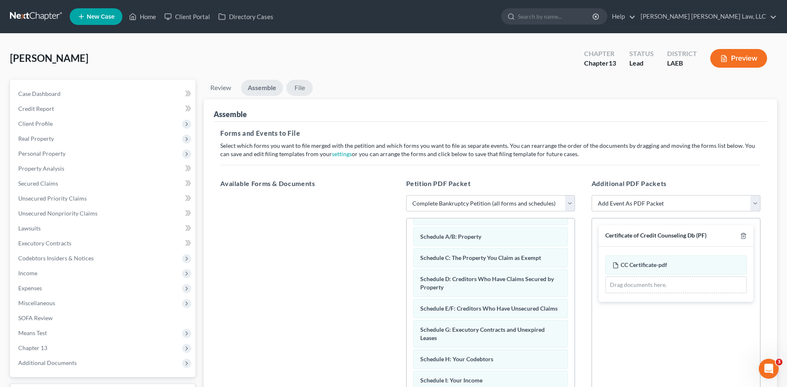
click at [301, 95] on link "File" at bounding box center [299, 88] width 27 height 16
click at [297, 87] on link "File" at bounding box center [299, 88] width 27 height 16
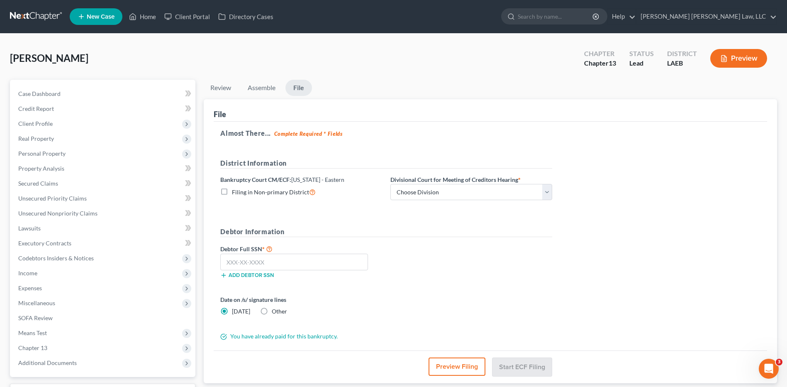
click at [232, 187] on label "Filing in Non-primary District" at bounding box center [274, 192] width 84 height 10
click at [235, 187] on input "Filing in Non-primary District" at bounding box center [237, 189] width 5 height 5
click at [232, 188] on label "Filing in Non-primary District" at bounding box center [274, 192] width 84 height 10
click at [235, 188] on input "Filing in Non-primary District" at bounding box center [237, 189] width 5 height 5
checkbox input "false"
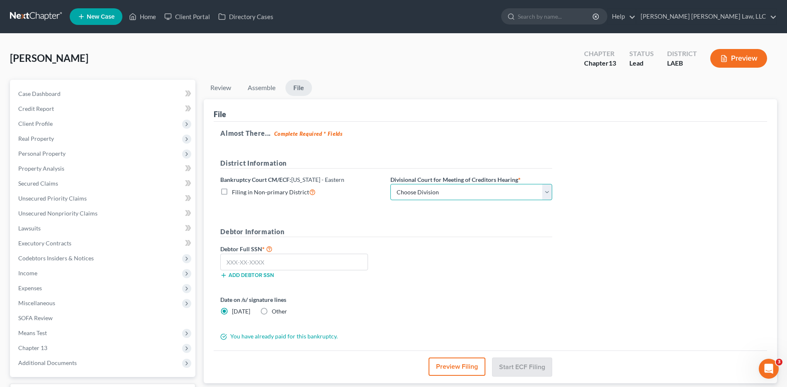
click at [421, 193] on select "Choose Division New Orleans" at bounding box center [471, 192] width 162 height 17
select select "0"
click at [390, 184] on select "Choose Division New Orleans" at bounding box center [471, 192] width 162 height 17
click at [235, 260] on input "text" at bounding box center [294, 261] width 148 height 17
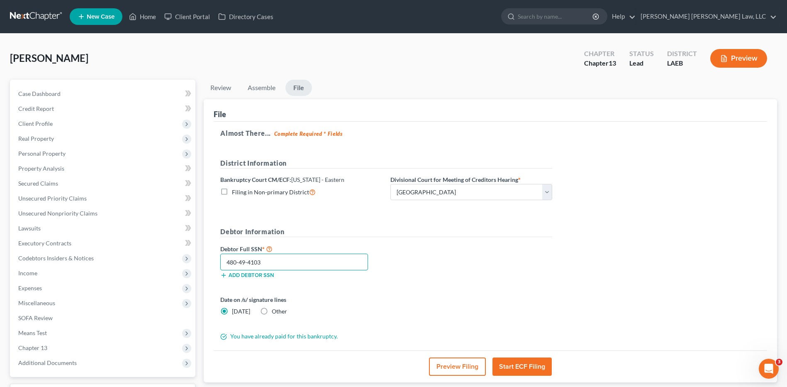
type input "480-49-4103"
click at [529, 363] on button "Start ECF Filing" at bounding box center [521, 366] width 59 height 18
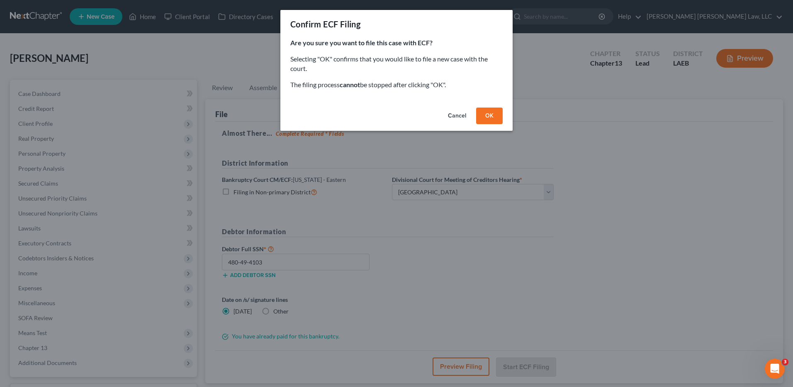
click at [481, 113] on button "OK" at bounding box center [489, 115] width 27 height 17
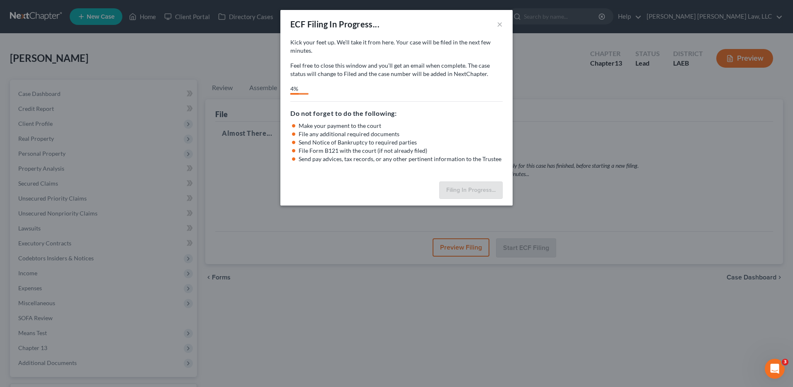
select select "0"
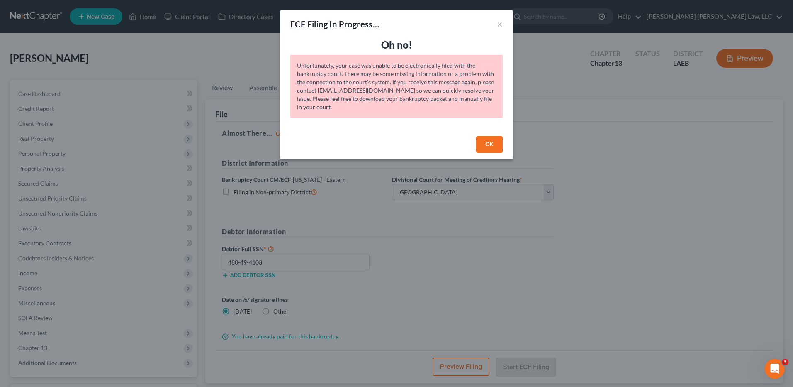
click at [491, 144] on button "OK" at bounding box center [489, 144] width 27 height 17
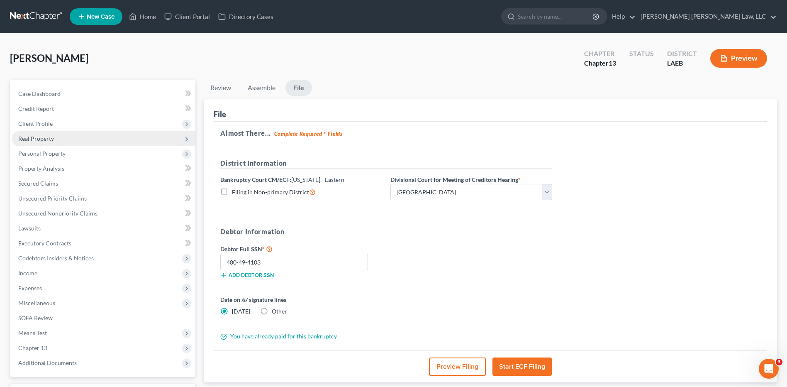
click at [44, 137] on span "Real Property" at bounding box center [36, 138] width 36 height 7
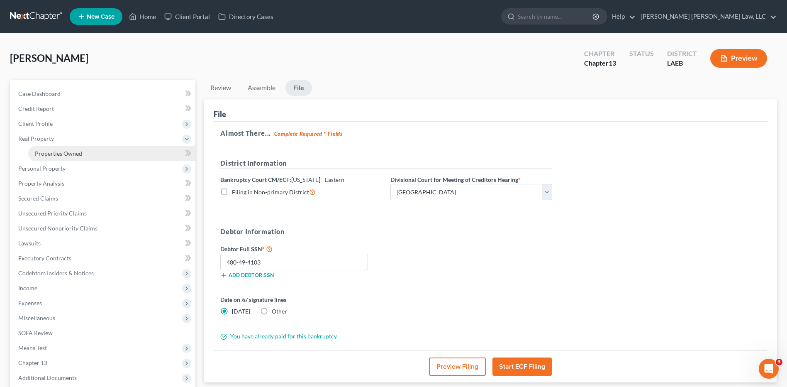
click at [52, 151] on span "Properties Owned" at bounding box center [58, 153] width 47 height 7
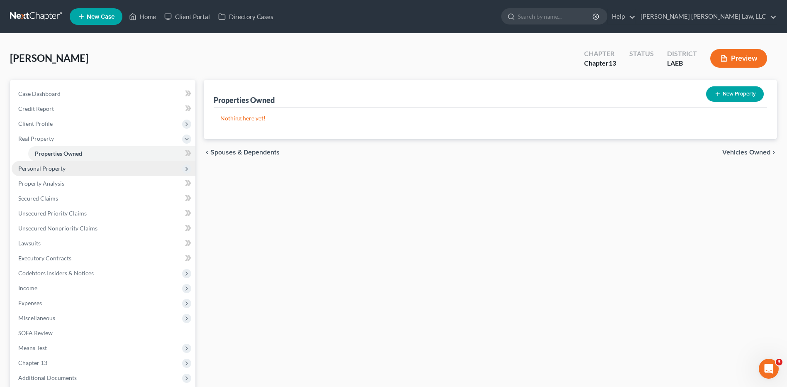
click at [47, 169] on span "Personal Property" at bounding box center [41, 168] width 47 height 7
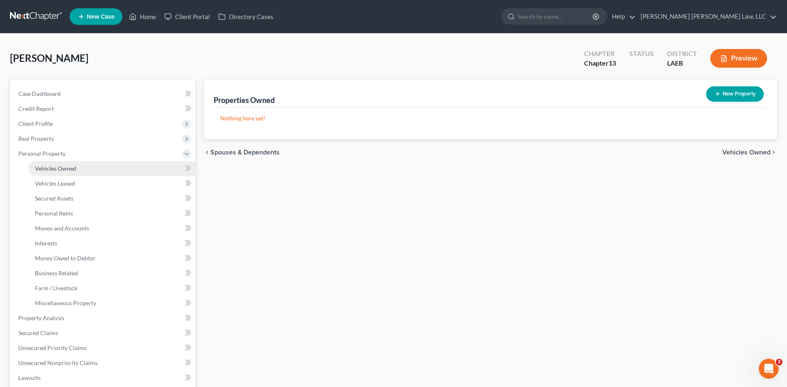
click at [47, 169] on span "Vehicles Owned" at bounding box center [55, 168] width 41 height 7
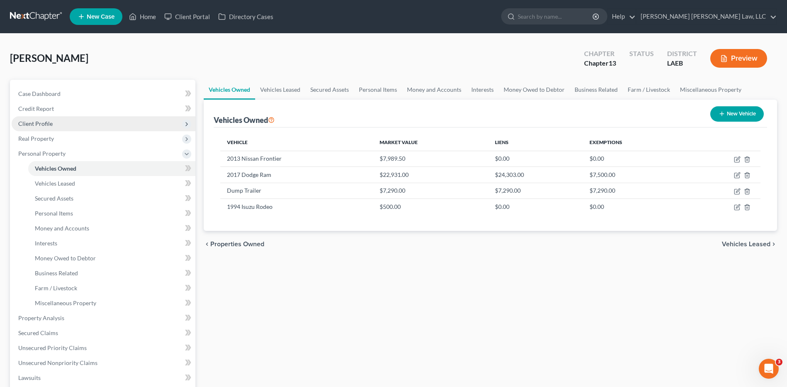
click at [31, 129] on span "Client Profile" at bounding box center [104, 123] width 184 height 15
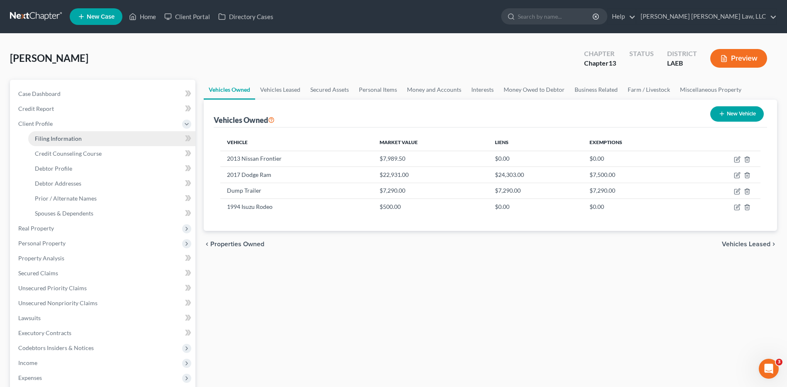
click at [55, 137] on span "Filing Information" at bounding box center [58, 138] width 47 height 7
select select "1"
select select "0"
select select "3"
select select "34"
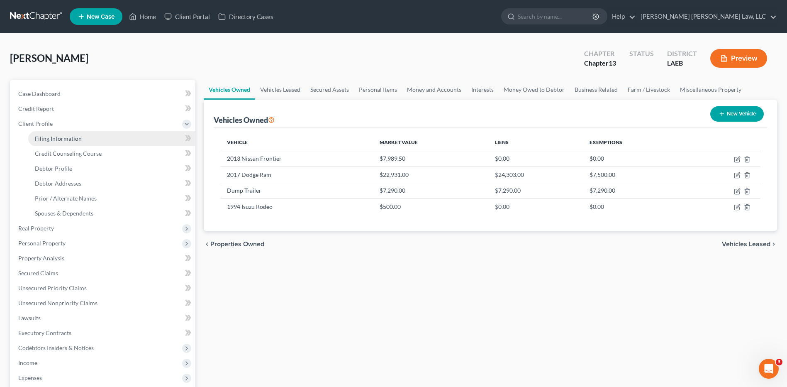
select select "2"
select select "19"
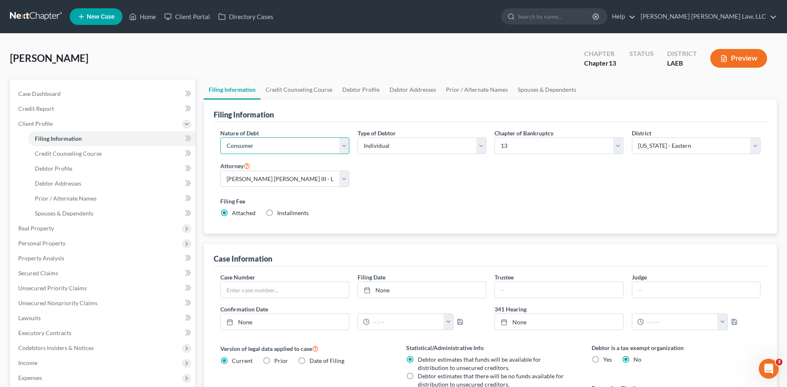
click at [261, 146] on select "Select Business Consumer Other" at bounding box center [284, 145] width 129 height 17
click at [285, 90] on link "Credit Counseling Course" at bounding box center [299, 90] width 77 height 20
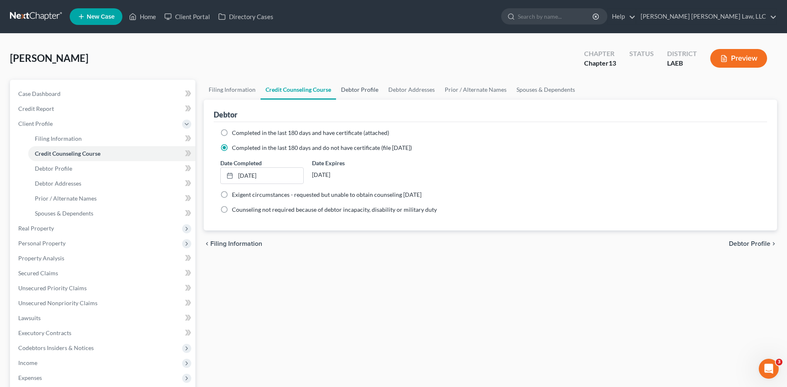
click at [355, 89] on link "Debtor Profile" at bounding box center [359, 90] width 47 height 20
select select "1"
select select "2"
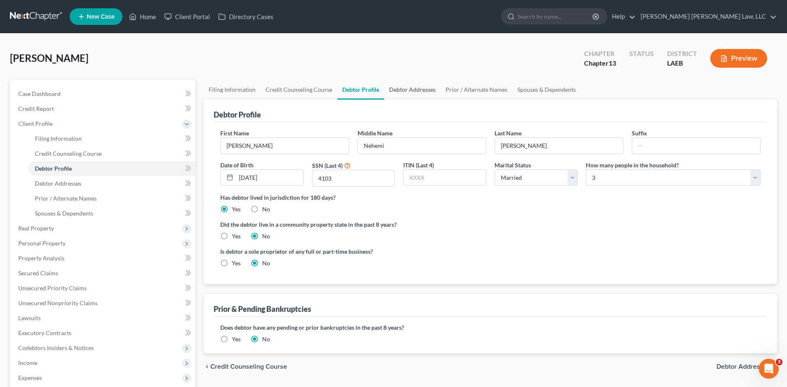
click at [405, 90] on link "Debtor Addresses" at bounding box center [412, 90] width 56 height 20
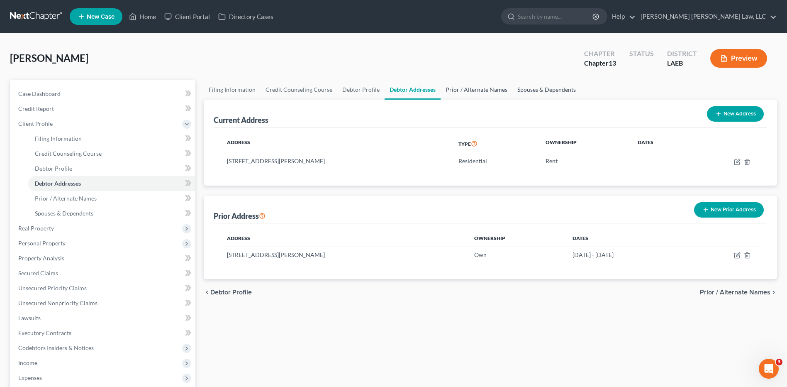
click at [462, 88] on link "Prior / Alternate Names" at bounding box center [477, 90] width 72 height 20
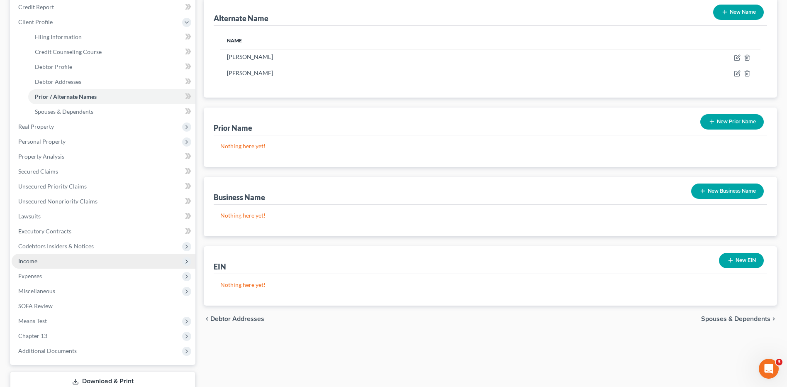
scroll to position [159, 0]
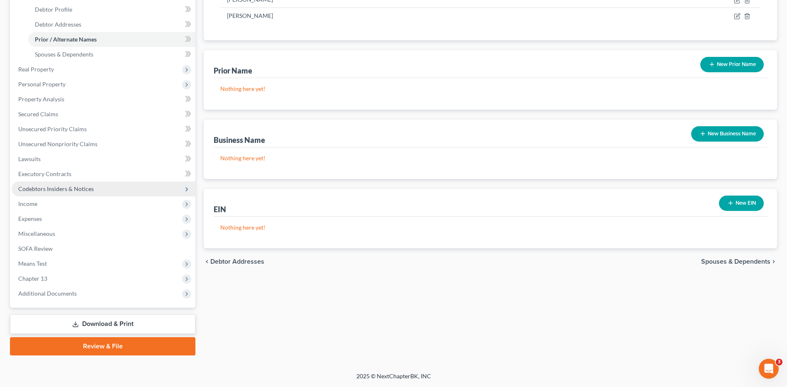
click at [47, 190] on span "Codebtors Insiders & Notices" at bounding box center [56, 188] width 76 height 7
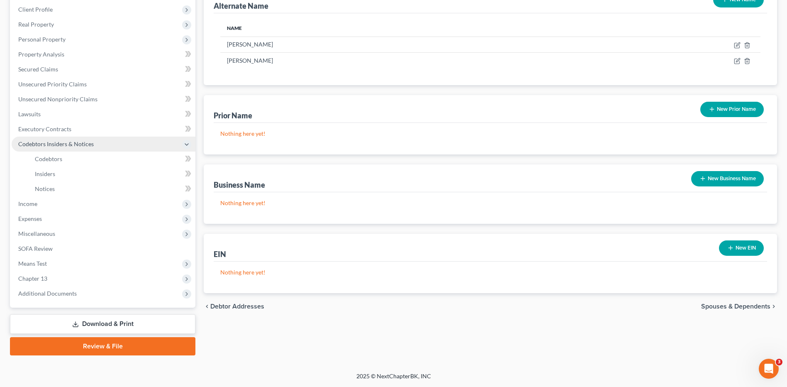
scroll to position [114, 0]
click at [90, 347] on link "Review & File" at bounding box center [102, 346] width 185 height 18
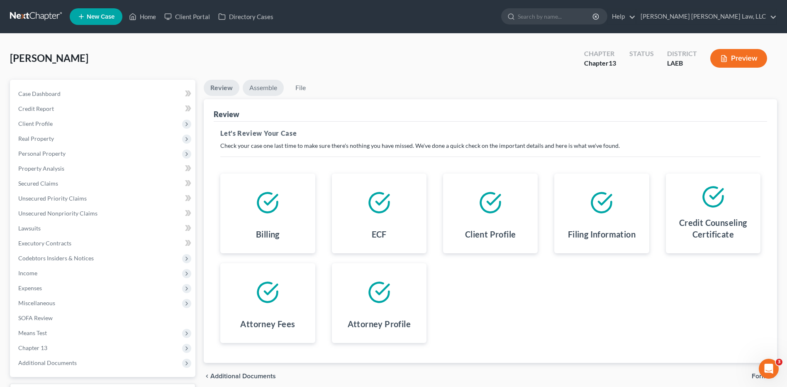
click at [262, 85] on link "Assemble" at bounding box center [263, 88] width 41 height 16
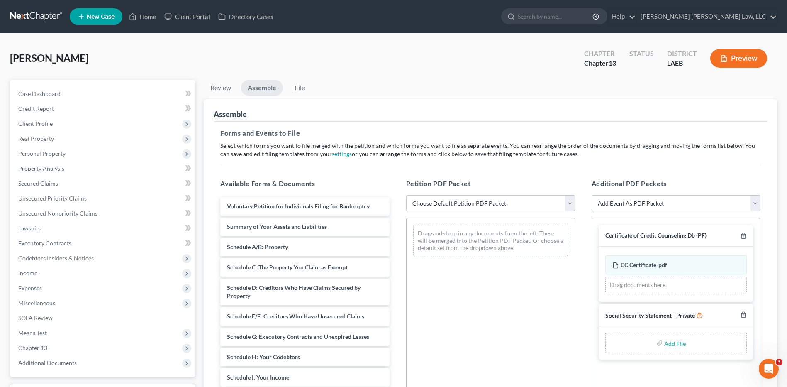
click at [429, 204] on select "Choose Default Petition PDF Packet Complete Bankruptcy Petition (all forms and …" at bounding box center [490, 203] width 169 height 17
select select "0"
click at [406, 195] on select "Choose Default Petition PDF Packet Complete Bankruptcy Petition (all forms and …" at bounding box center [490, 203] width 169 height 17
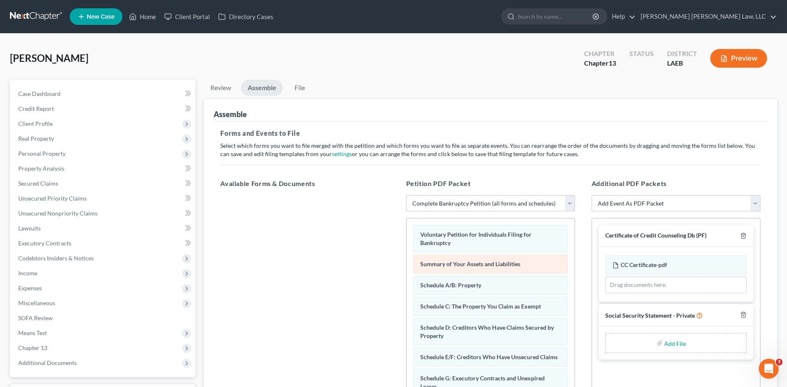
scroll to position [207, 0]
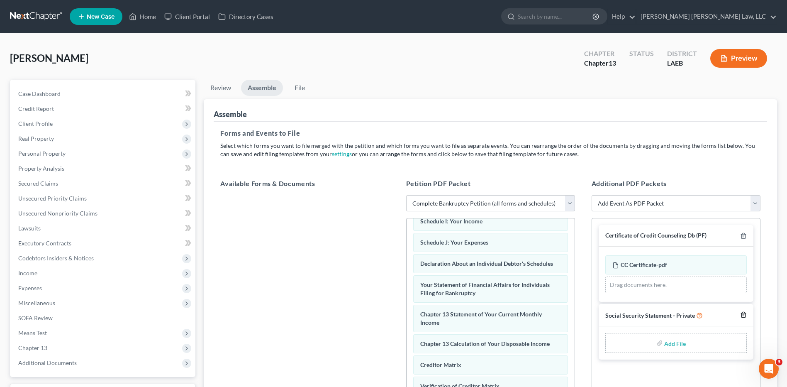
click at [743, 316] on icon "button" at bounding box center [743, 314] width 7 height 7
click at [297, 90] on link "File" at bounding box center [299, 88] width 27 height 16
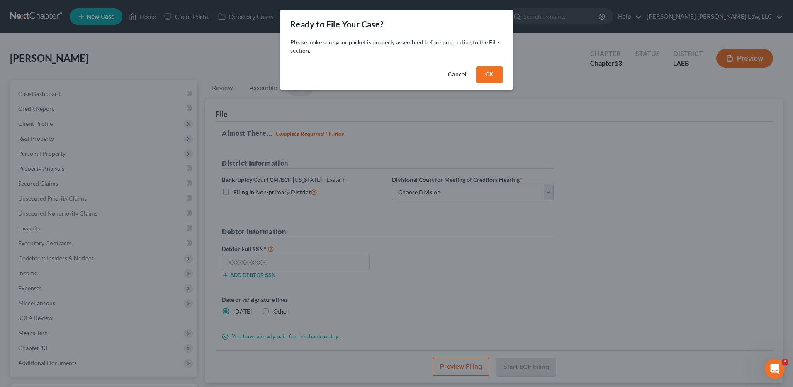
click at [480, 76] on button "OK" at bounding box center [489, 74] width 27 height 17
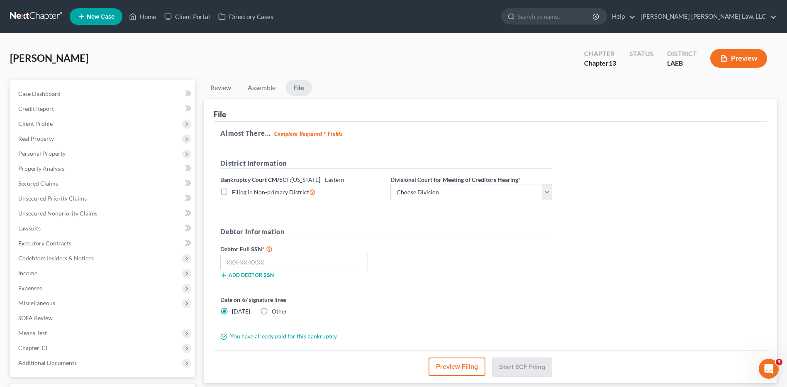
click at [232, 188] on label "Filing in Non-primary District" at bounding box center [274, 192] width 84 height 10
click at [235, 188] on input "Filing in Non-primary District" at bounding box center [237, 189] width 5 height 5
checkbox input "true"
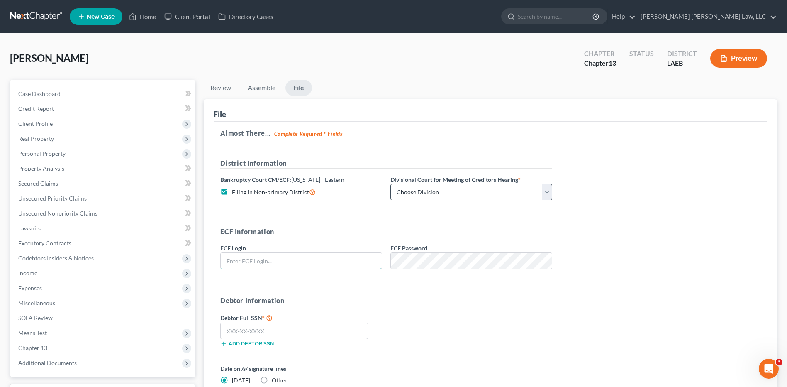
type input "eoyoung3P"
click at [424, 190] on select "Choose Division New Orleans" at bounding box center [471, 192] width 162 height 17
select select "0"
click at [390, 184] on select "Choose Division New Orleans" at bounding box center [471, 192] width 162 height 17
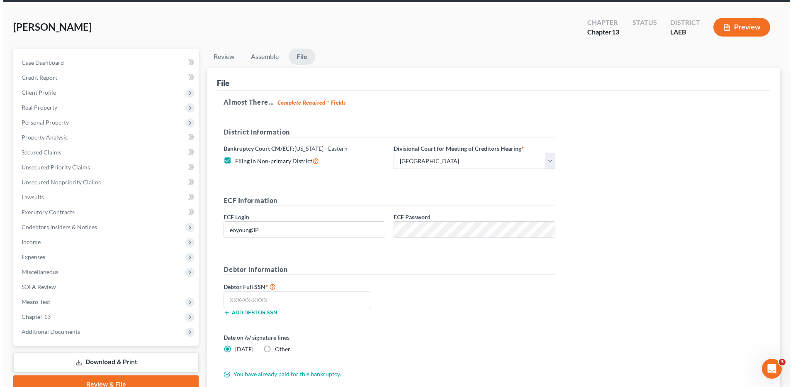
scroll to position [83, 0]
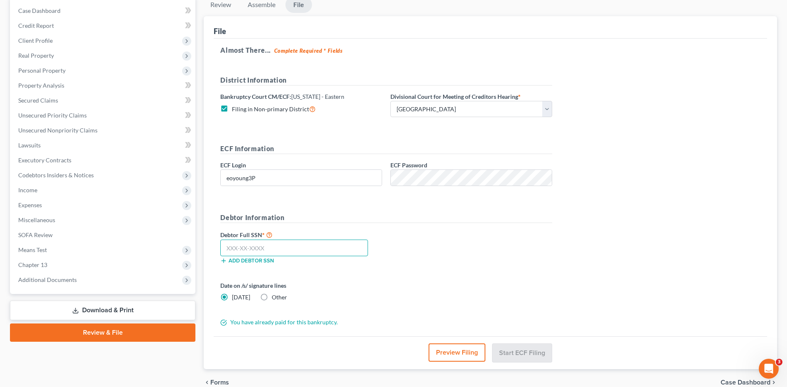
click at [241, 253] on input "text" at bounding box center [294, 247] width 148 height 17
type input "480-49-4103"
click at [521, 349] on button "Start ECF Filing" at bounding box center [521, 352] width 59 height 18
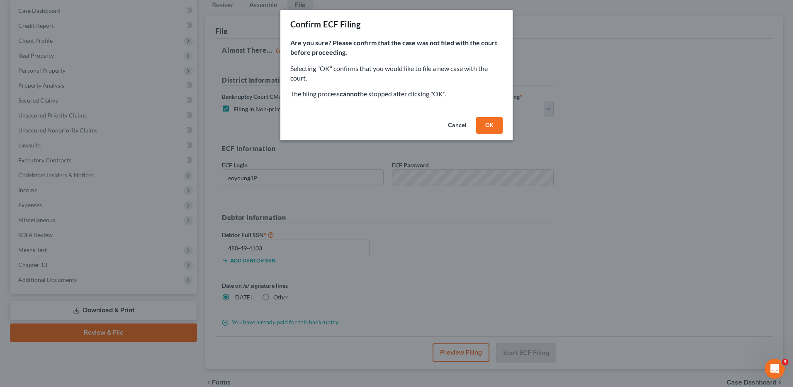
click at [485, 124] on button "OK" at bounding box center [489, 125] width 27 height 17
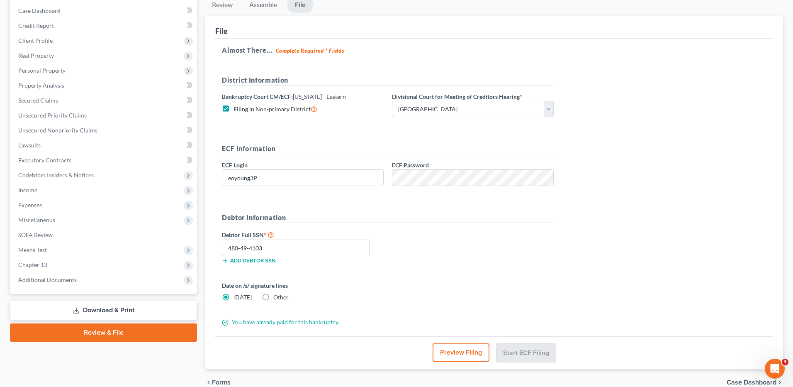
scroll to position [69, 0]
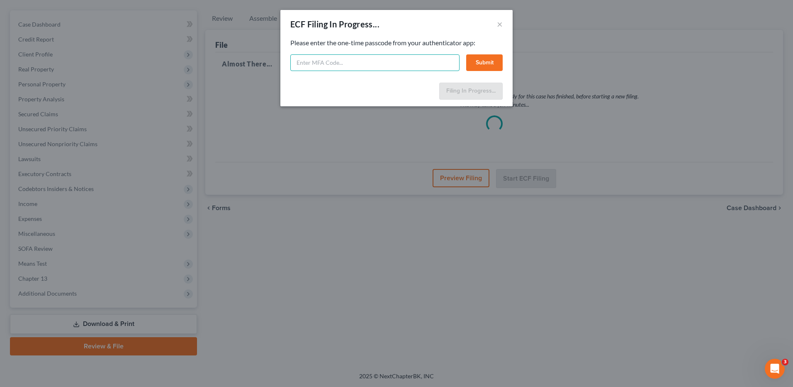
click at [330, 58] on input "text" at bounding box center [374, 62] width 169 height 17
type input "976901"
click at [483, 67] on button "Submit" at bounding box center [484, 62] width 37 height 17
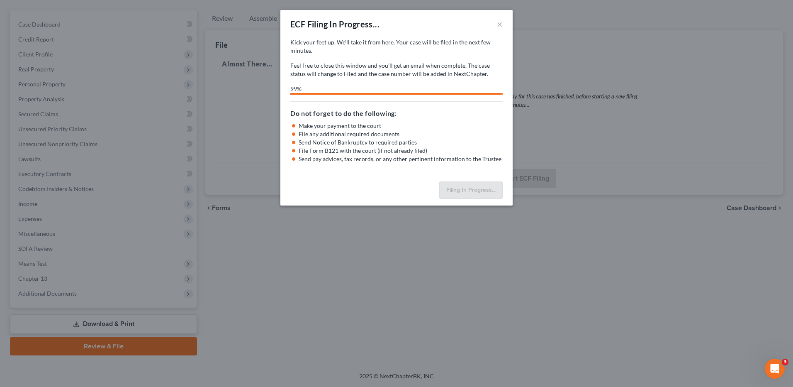
click at [613, 24] on div "ECF Filing In Progress... × Kick your feet up. We’ll take it from here. Your ca…" at bounding box center [396, 193] width 793 height 387
select select "0"
